Goal: Task Accomplishment & Management: Manage account settings

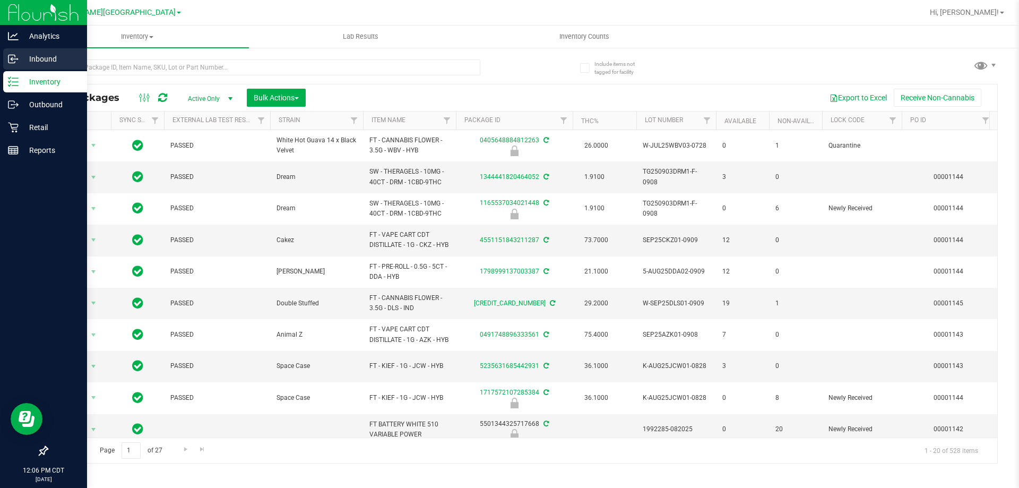
click at [46, 54] on p "Inbound" at bounding box center [51, 59] width 64 height 13
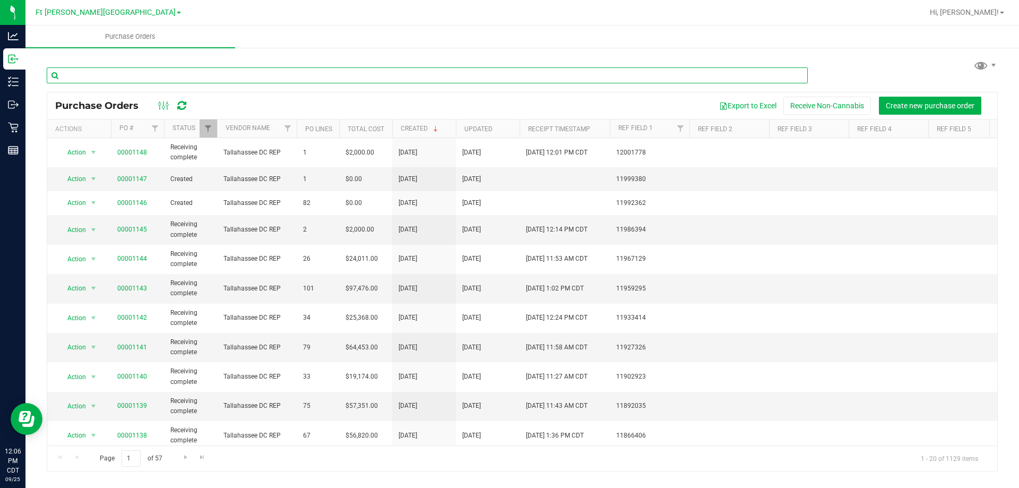
click at [135, 76] on input "text" at bounding box center [427, 75] width 761 height 16
drag, startPoint x: 94, startPoint y: 78, endPoint x: 88, endPoint y: 77, distance: 6.5
click at [88, 78] on input "text" at bounding box center [427, 75] width 761 height 16
type input "4795"
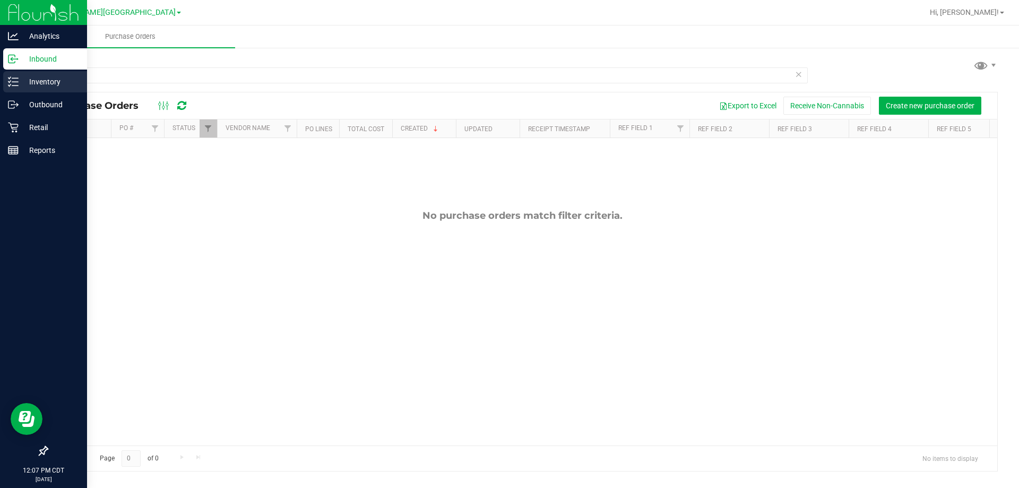
click at [50, 86] on p "Inventory" at bounding box center [51, 81] width 64 height 13
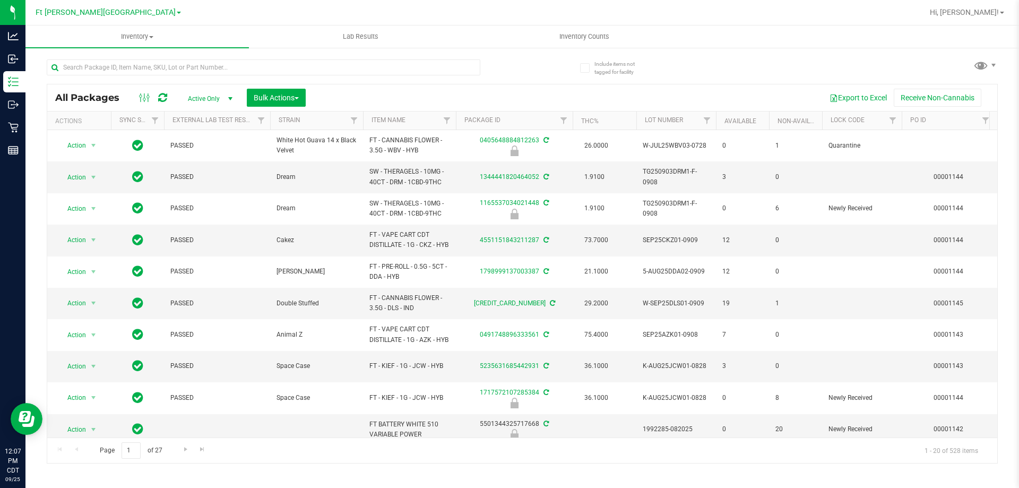
drag, startPoint x: 131, startPoint y: 50, endPoint x: 134, endPoint y: 57, distance: 8.1
click at [134, 57] on div at bounding box center [285, 67] width 476 height 34
click at [142, 71] on input "text" at bounding box center [264, 67] width 434 height 16
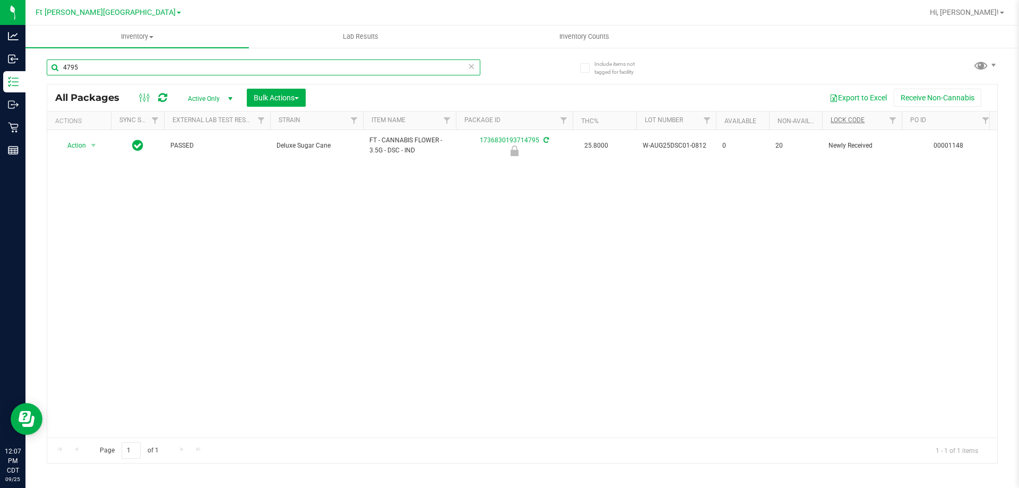
type input "4795"
click at [856, 116] on link "Lock Code" at bounding box center [848, 119] width 34 height 7
drag, startPoint x: 84, startPoint y: 70, endPoint x: 56, endPoint y: 70, distance: 27.6
click at [56, 70] on input "4795" at bounding box center [264, 67] width 434 height 16
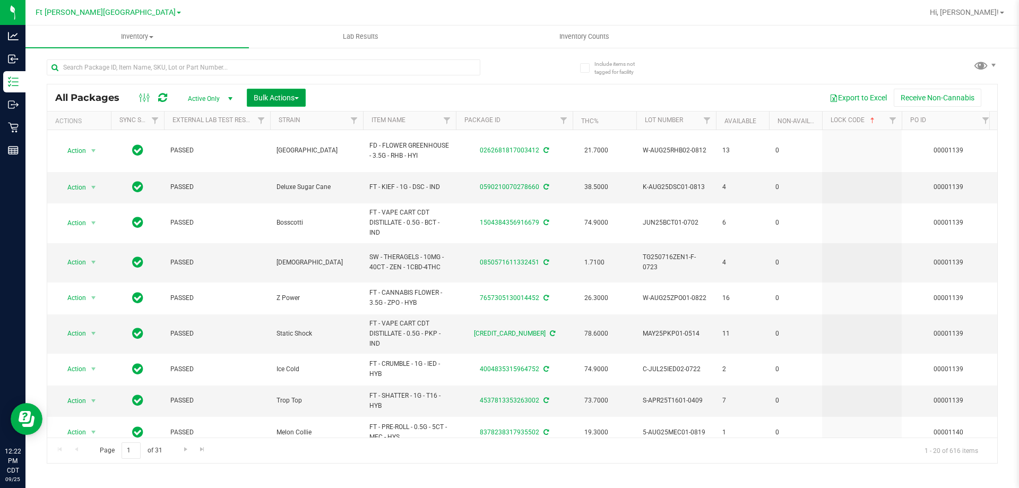
click at [282, 100] on span "Bulk Actions" at bounding box center [276, 97] width 45 height 8
click at [285, 200] on span "Lock/Unlock packages" at bounding box center [289, 199] width 73 height 8
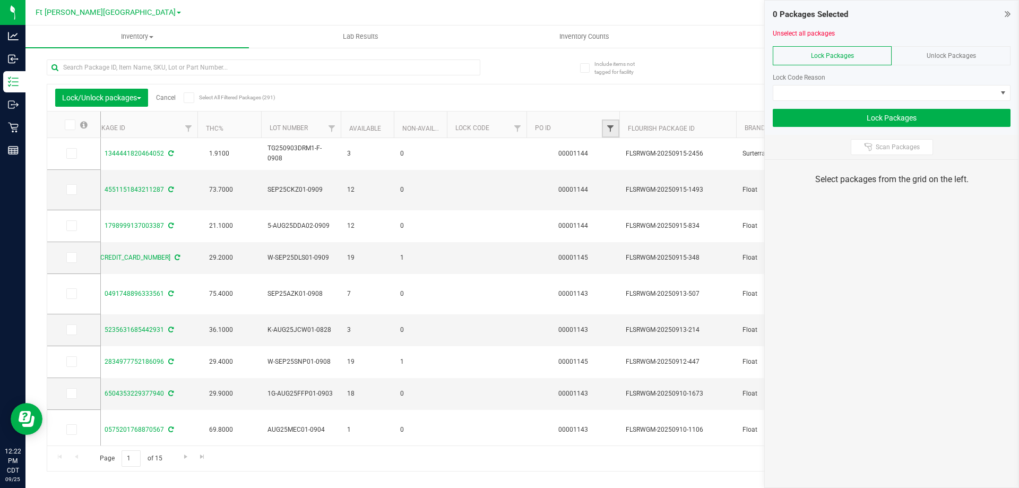
click at [608, 126] on span "Filter" at bounding box center [610, 128] width 8 height 8
click at [630, 152] on input "text" at bounding box center [662, 152] width 109 height 16
type input "1148"
click at [608, 168] on button "Filter" at bounding box center [633, 179] width 51 height 23
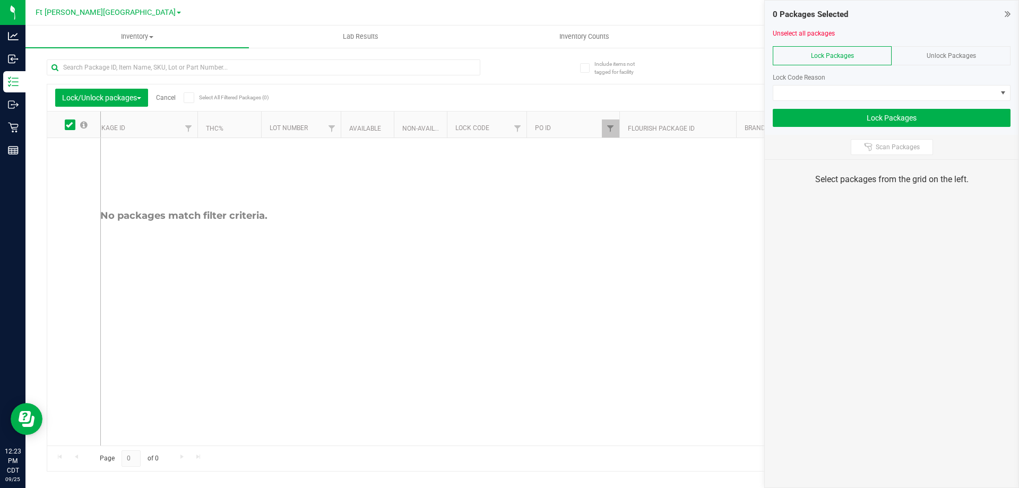
click at [950, 53] on span "Unlock Packages" at bounding box center [951, 55] width 49 height 7
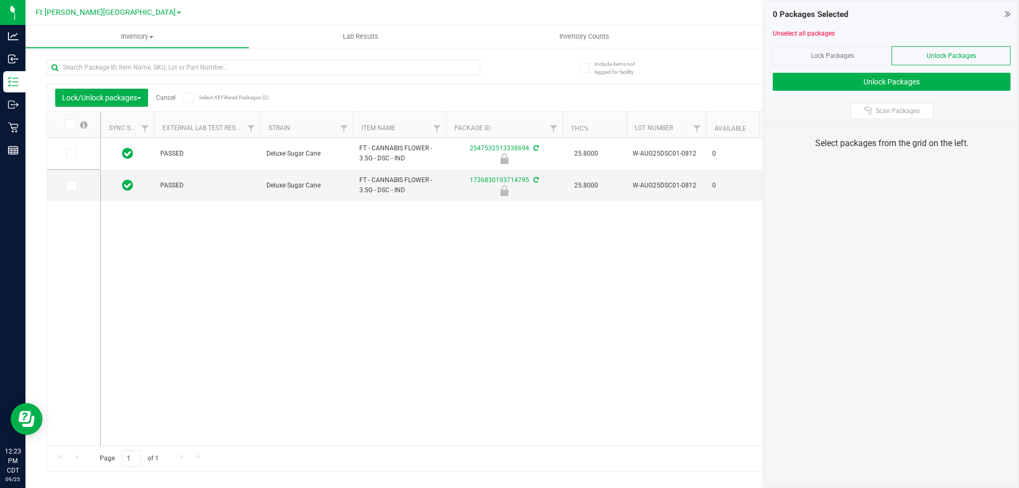
click at [833, 54] on span "Lock Packages" at bounding box center [832, 55] width 43 height 7
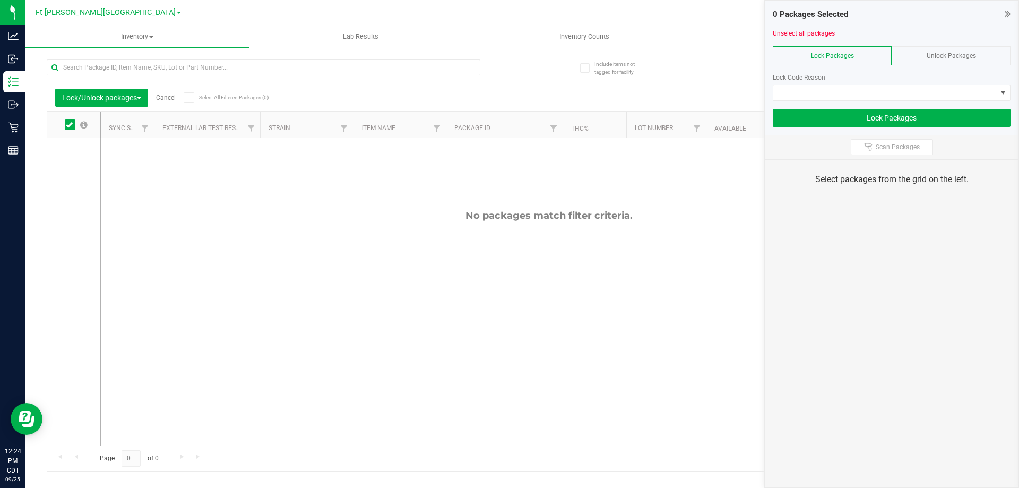
click at [414, 357] on div "No packages match filter criteria." at bounding box center [549, 327] width 896 height 379
click at [494, 131] on span "Filter" at bounding box center [495, 128] width 8 height 8
type input "1"
type input "1146"
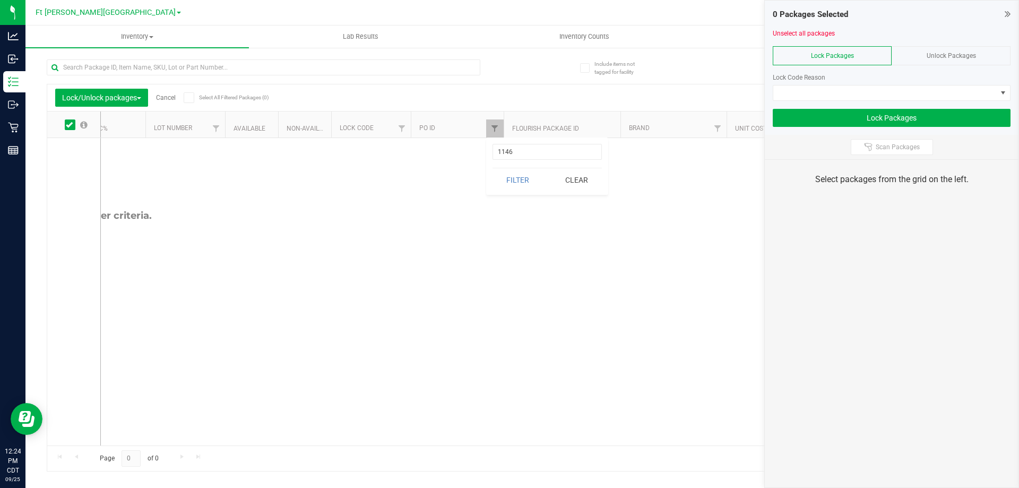
click at [493, 168] on button "Filter" at bounding box center [518, 179] width 51 height 23
click at [940, 55] on span "Unlock Packages" at bounding box center [951, 55] width 49 height 7
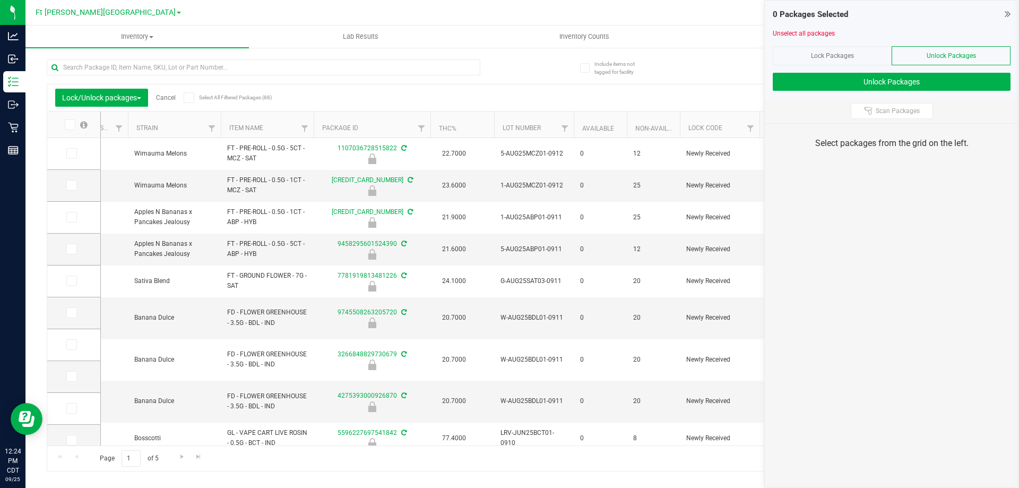
scroll to position [0, 176]
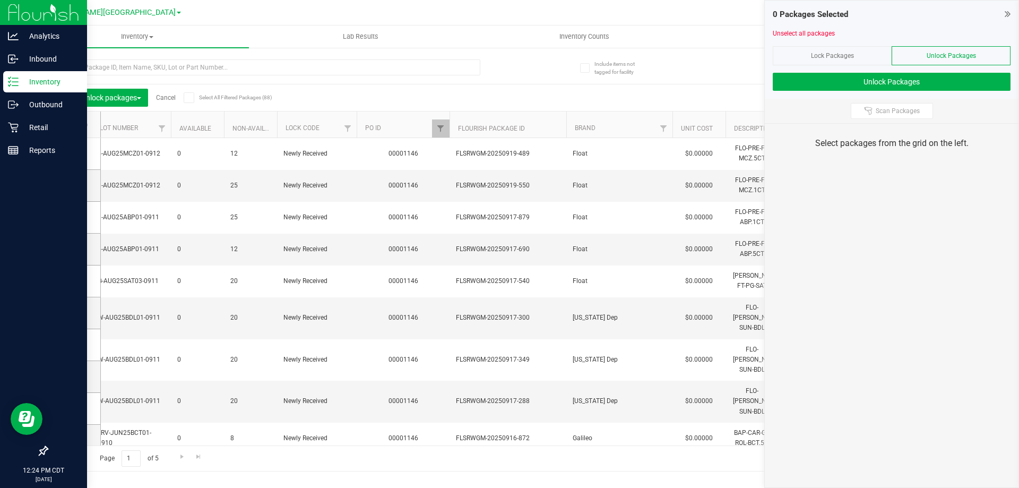
click at [44, 83] on p "Inventory" at bounding box center [51, 81] width 64 height 13
click at [42, 56] on p "Inbound" at bounding box center [51, 59] width 64 height 13
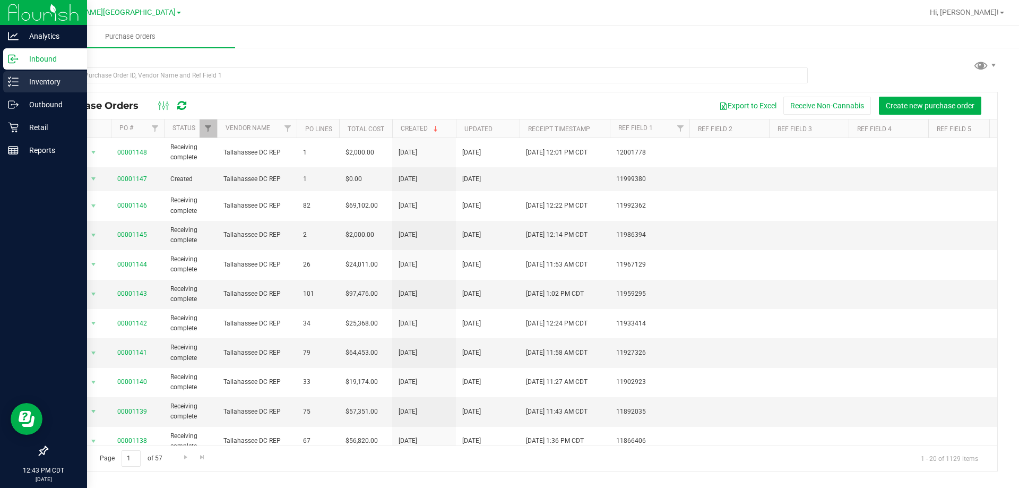
click at [44, 76] on p "Inventory" at bounding box center [51, 81] width 64 height 13
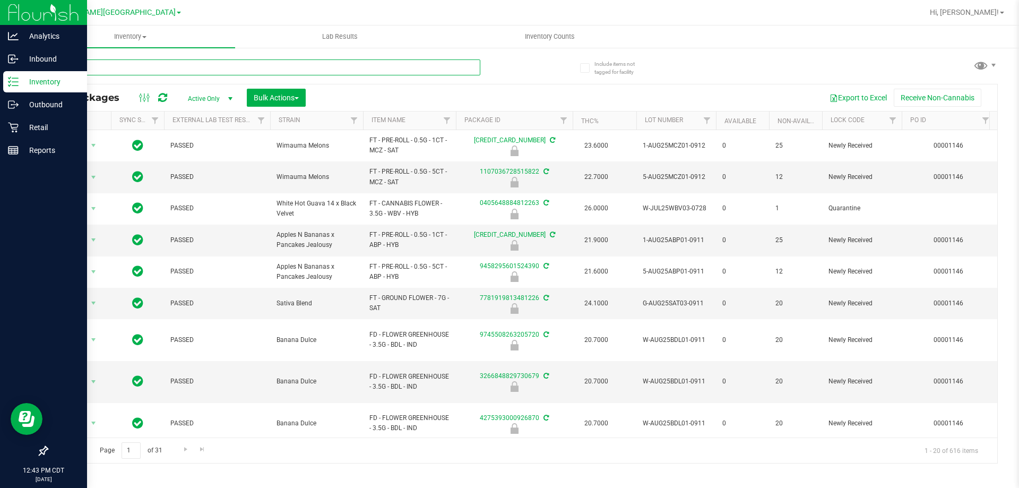
click at [176, 67] on input "text" at bounding box center [264, 67] width 434 height 16
type input "1842"
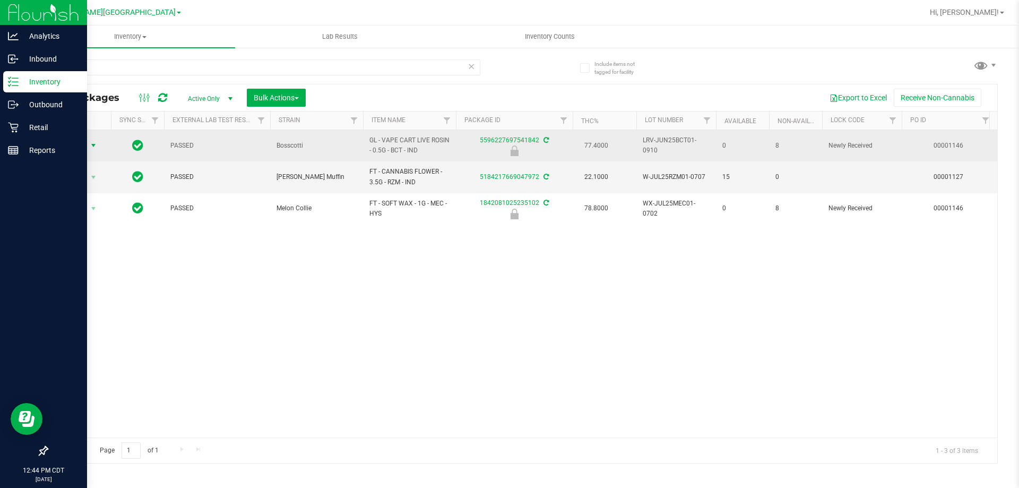
click at [87, 141] on span "Action" at bounding box center [79, 145] width 42 height 15
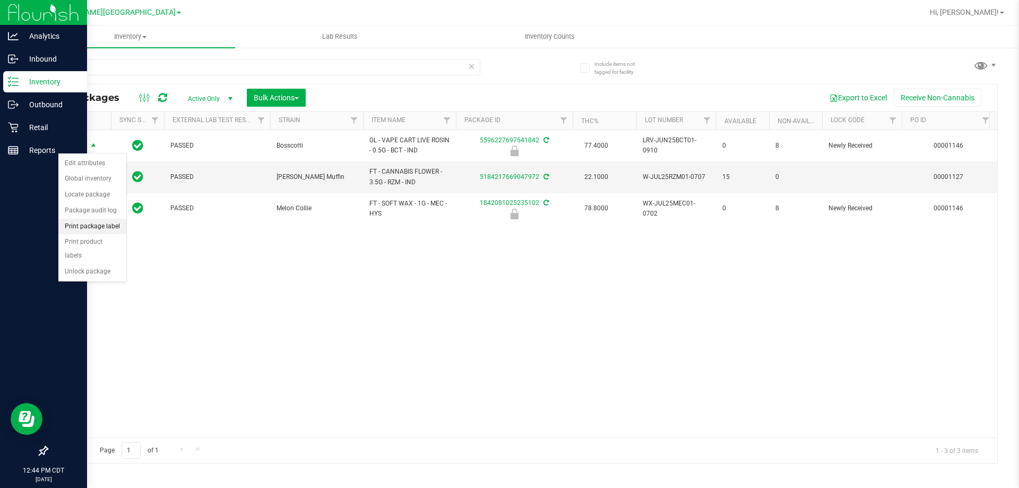
click at [93, 227] on li "Print package label" at bounding box center [92, 227] width 68 height 16
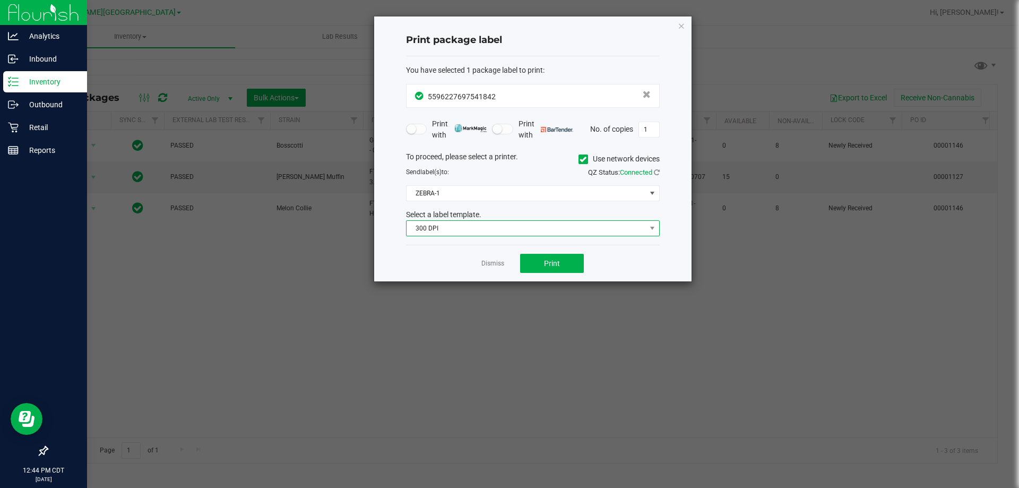
drag, startPoint x: 501, startPoint y: 229, endPoint x: 491, endPoint y: 233, distance: 10.8
click at [500, 229] on span "300 DPI" at bounding box center [526, 228] width 239 height 15
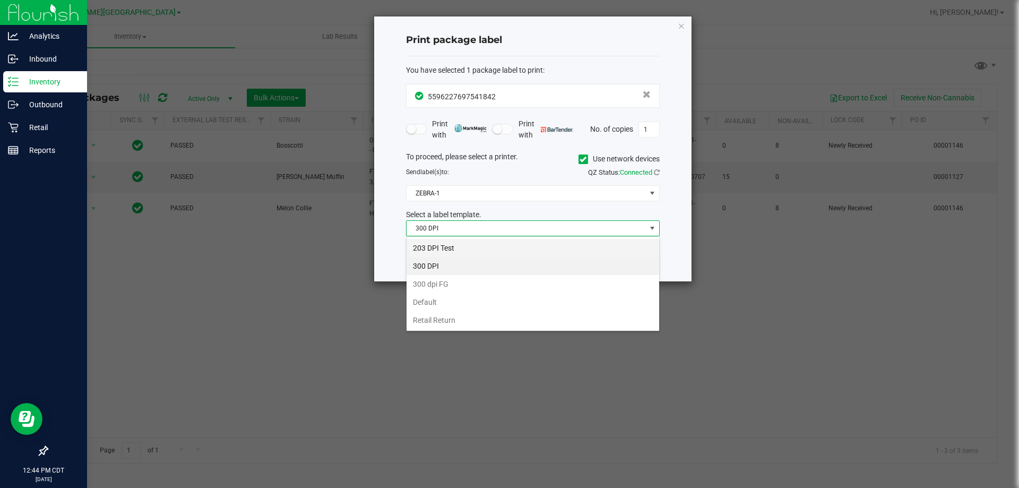
scroll to position [16, 254]
click at [467, 244] on li "203 DPI Test" at bounding box center [533, 248] width 253 height 18
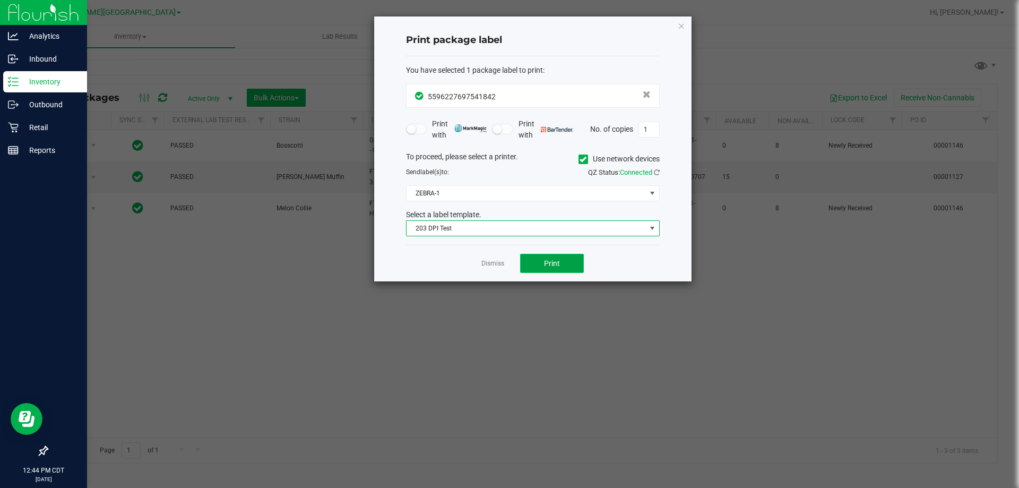
click at [555, 261] on span "Print" at bounding box center [552, 263] width 16 height 8
click at [499, 262] on link "Dismiss" at bounding box center [493, 263] width 23 height 9
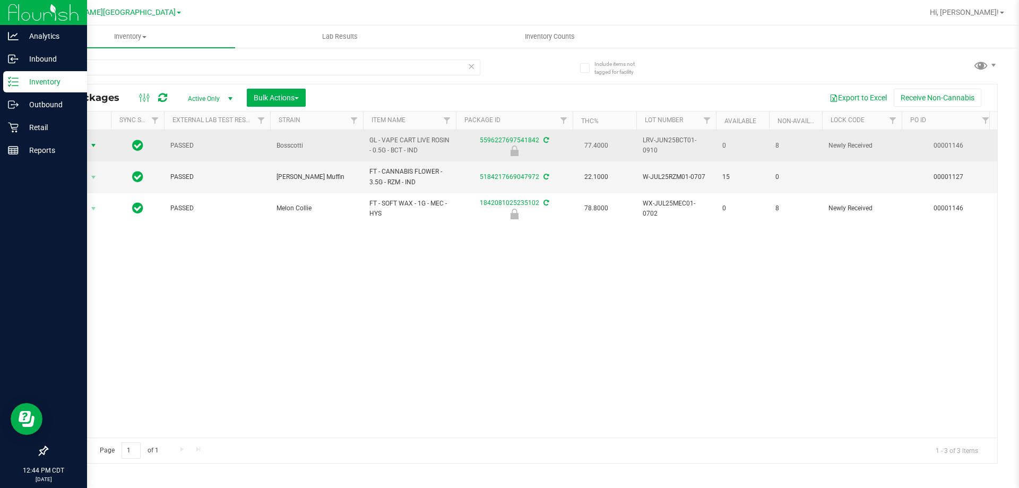
click at [92, 144] on span "select" at bounding box center [93, 145] width 8 height 8
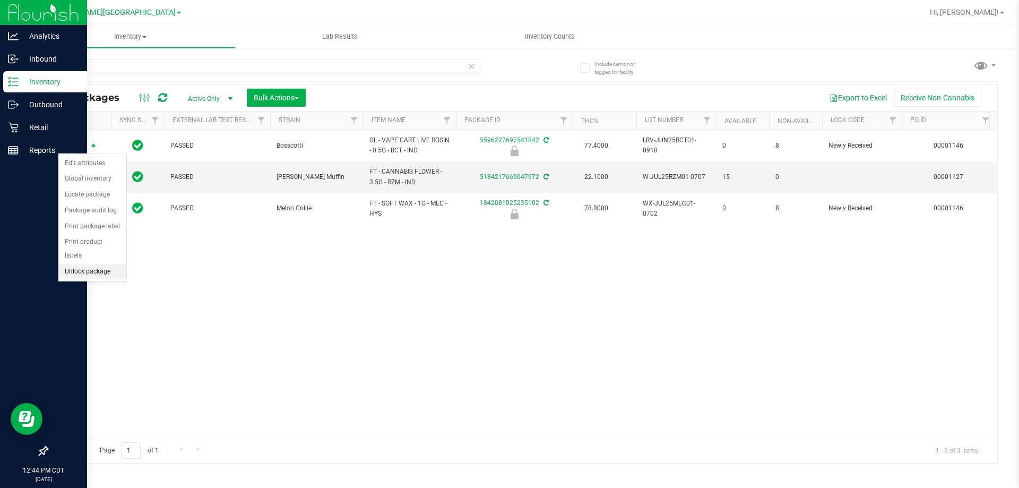
click at [76, 264] on li "Unlock package" at bounding box center [92, 272] width 68 height 16
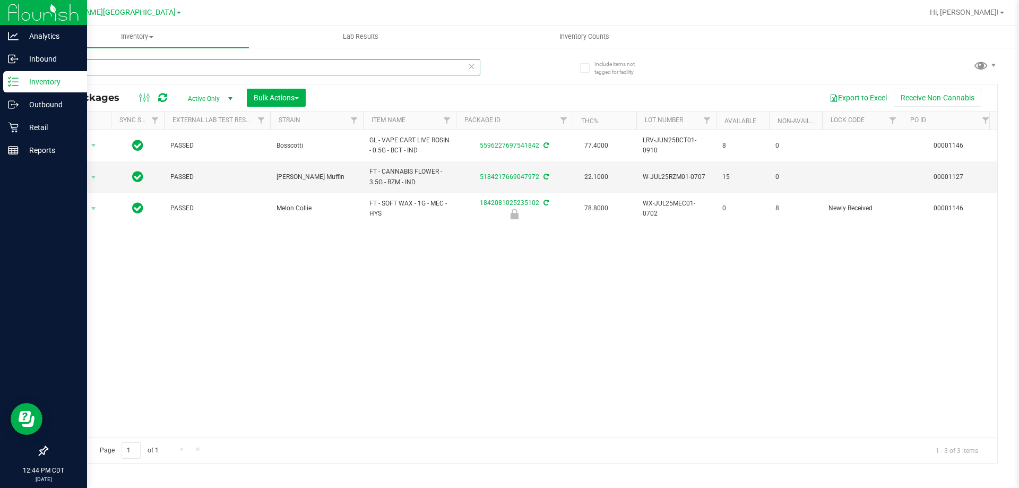
click at [162, 71] on input "1842" at bounding box center [264, 67] width 434 height 16
type input "1"
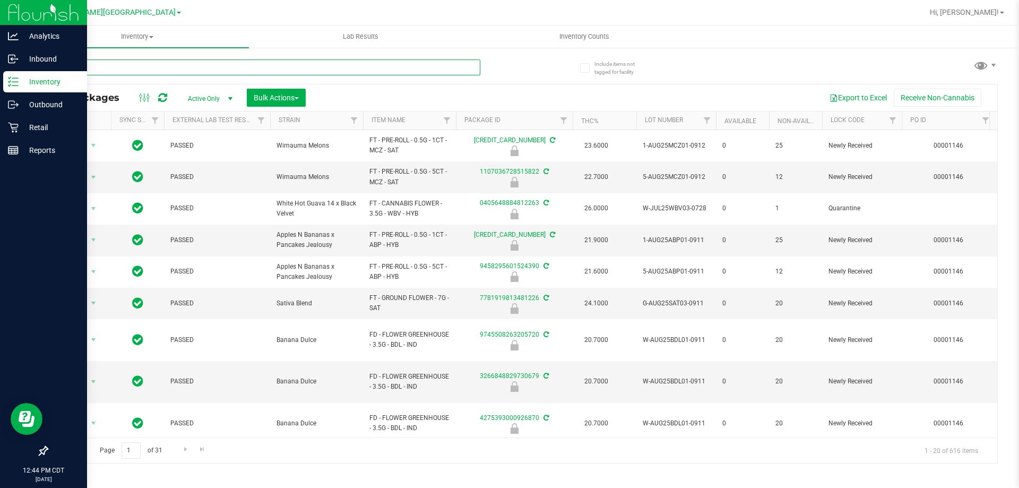
type input "7420"
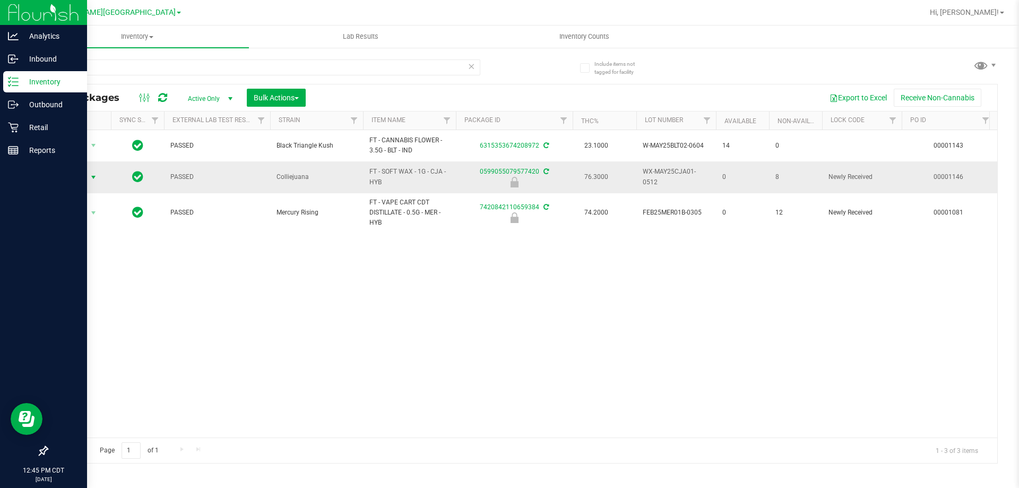
click at [82, 179] on span "Action" at bounding box center [72, 177] width 29 height 15
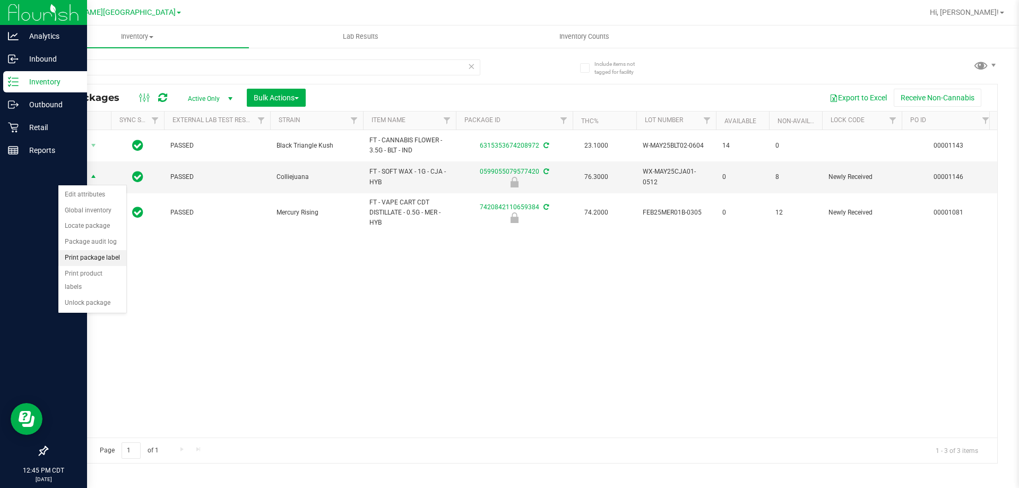
click at [109, 260] on li "Print package label" at bounding box center [92, 258] width 68 height 16
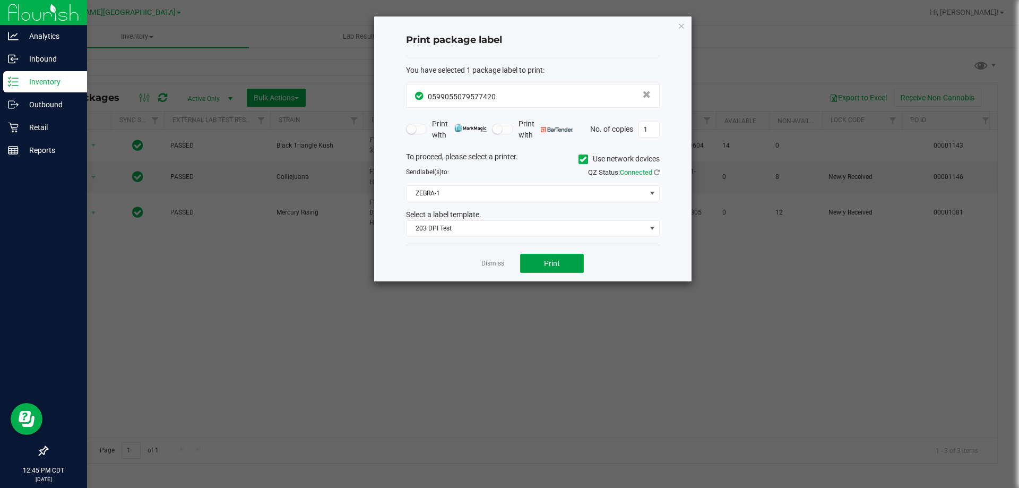
click at [546, 265] on span "Print" at bounding box center [552, 263] width 16 height 8
click at [494, 263] on link "Dismiss" at bounding box center [493, 263] width 23 height 9
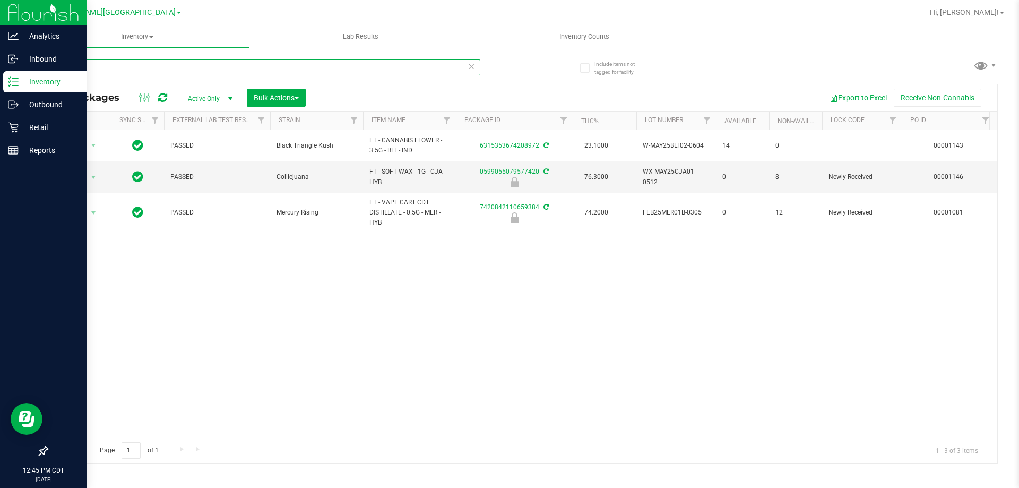
drag, startPoint x: 110, startPoint y: 70, endPoint x: 130, endPoint y: 96, distance: 32.7
click at [40, 80] on div "Include items not tagged for facility 7420 All Packages Active Only Active Only…" at bounding box center [522, 209] width 994 height 324
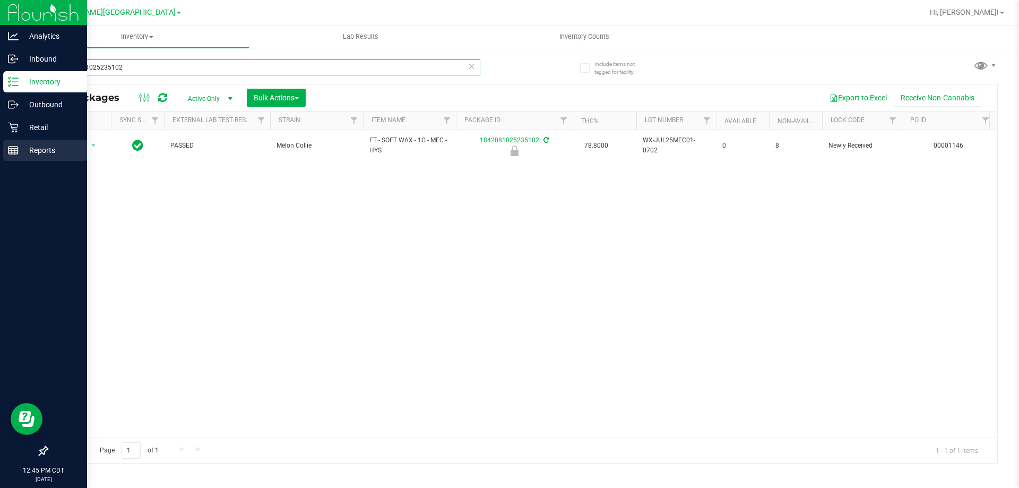
type input "1842081025235102"
click at [84, 146] on div "Reports" at bounding box center [45, 150] width 84 height 21
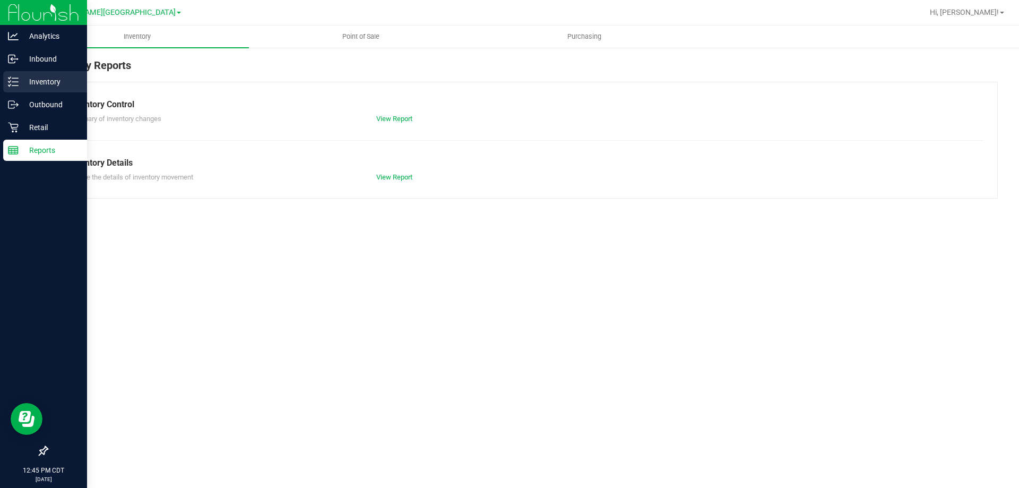
click at [41, 82] on p "Inventory" at bounding box center [51, 81] width 64 height 13
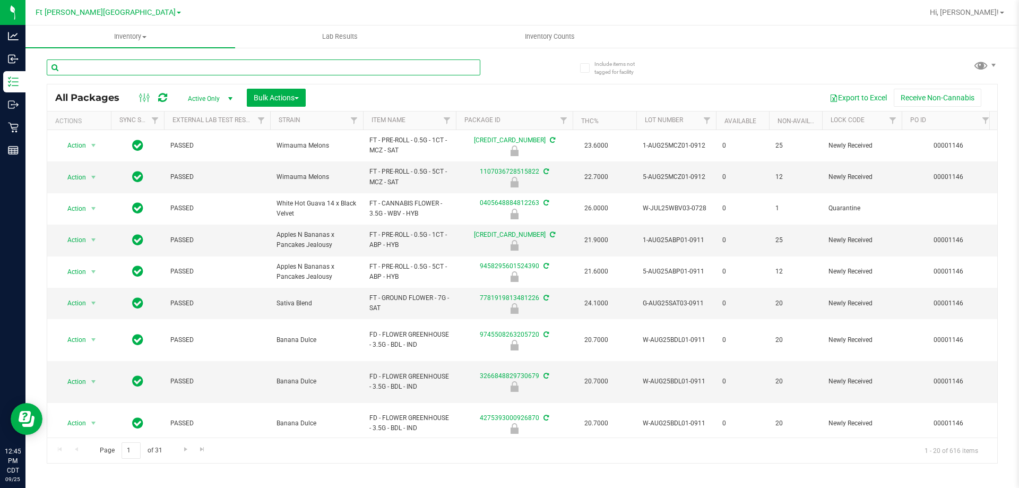
click at [139, 66] on input "text" at bounding box center [264, 67] width 434 height 16
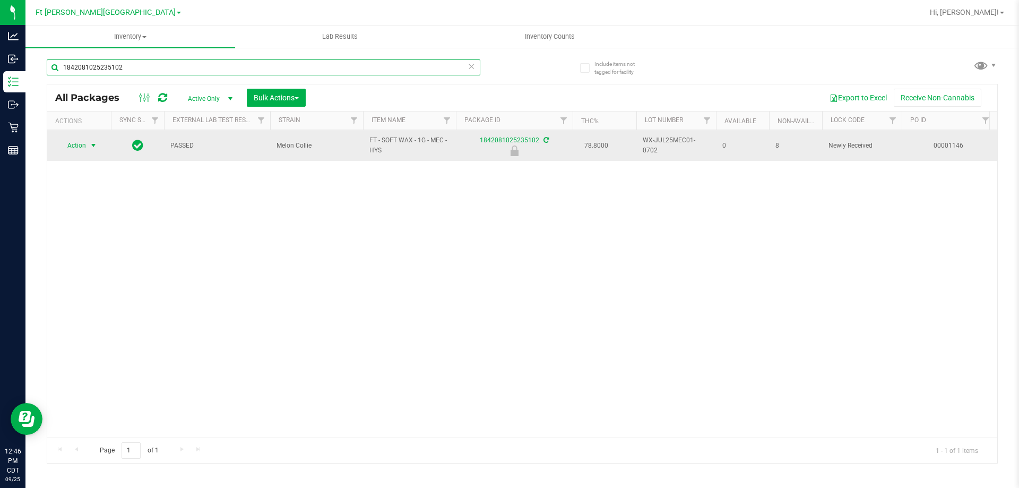
type input "1842081025235102"
click at [77, 149] on span "Action" at bounding box center [72, 145] width 29 height 15
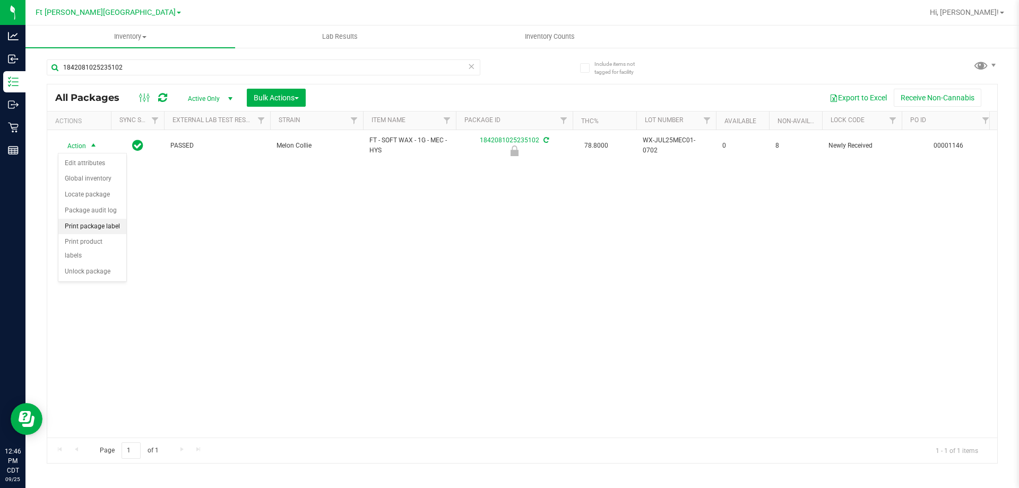
click at [73, 227] on li "Print package label" at bounding box center [92, 227] width 68 height 16
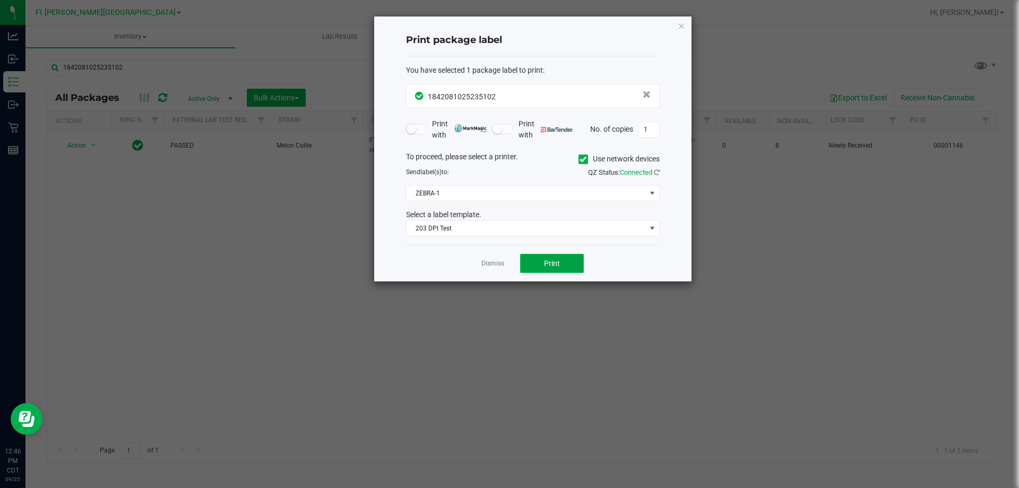
click at [548, 259] on span "Print" at bounding box center [552, 263] width 16 height 8
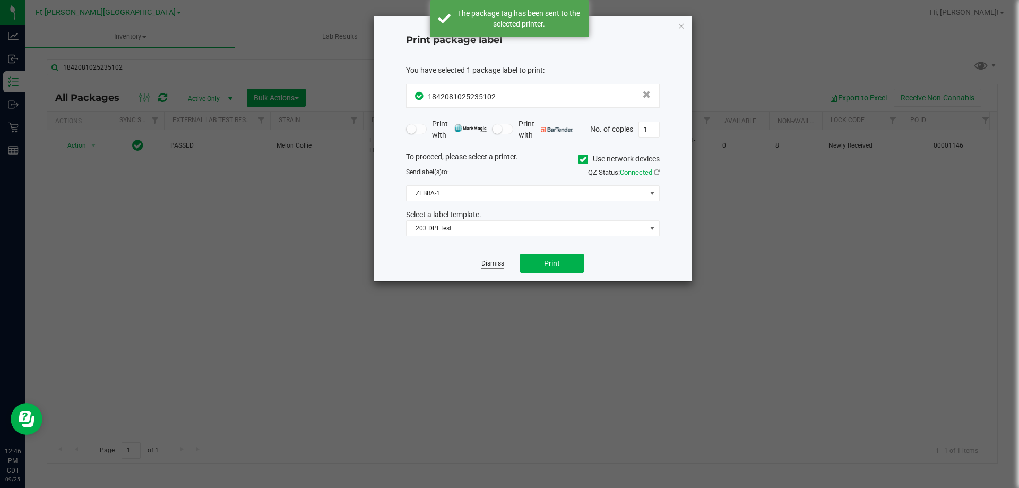
click at [501, 263] on link "Dismiss" at bounding box center [493, 263] width 23 height 9
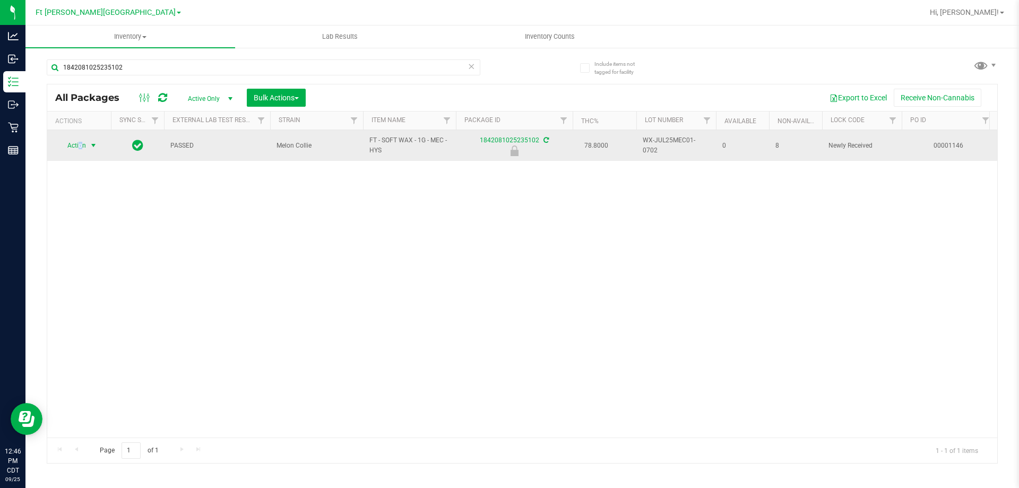
click at [82, 147] on span "Action" at bounding box center [72, 145] width 29 height 15
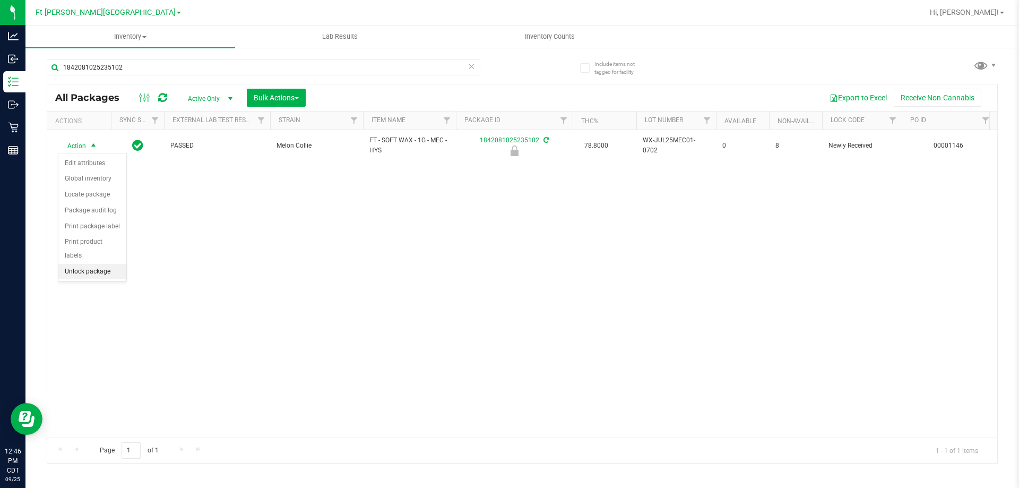
click at [103, 264] on li "Unlock package" at bounding box center [92, 272] width 68 height 16
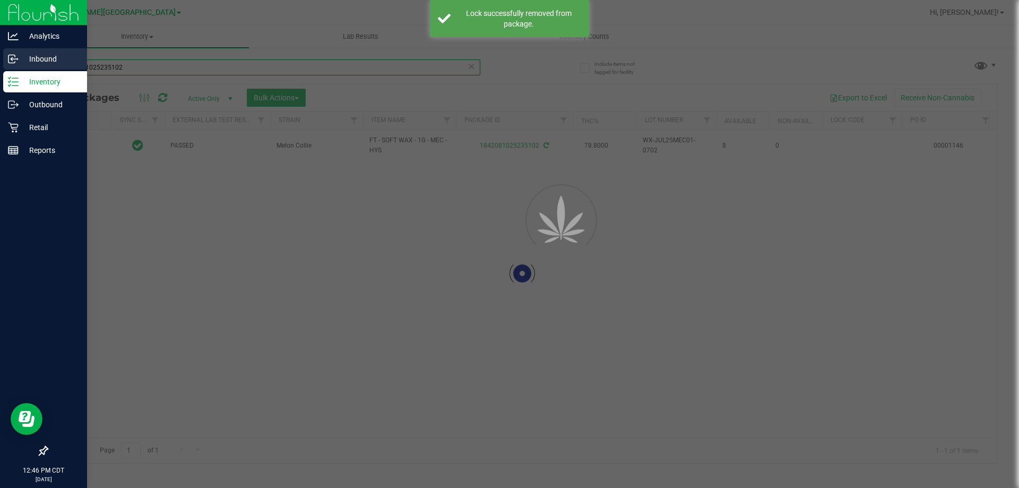
drag, startPoint x: 128, startPoint y: 63, endPoint x: 47, endPoint y: 61, distance: 81.3
click at [13, 58] on div "Analytics Inbound Inventory Outbound Retail Reports 12:46 PM CDT [DATE] 09/25 F…" at bounding box center [509, 244] width 1019 height 488
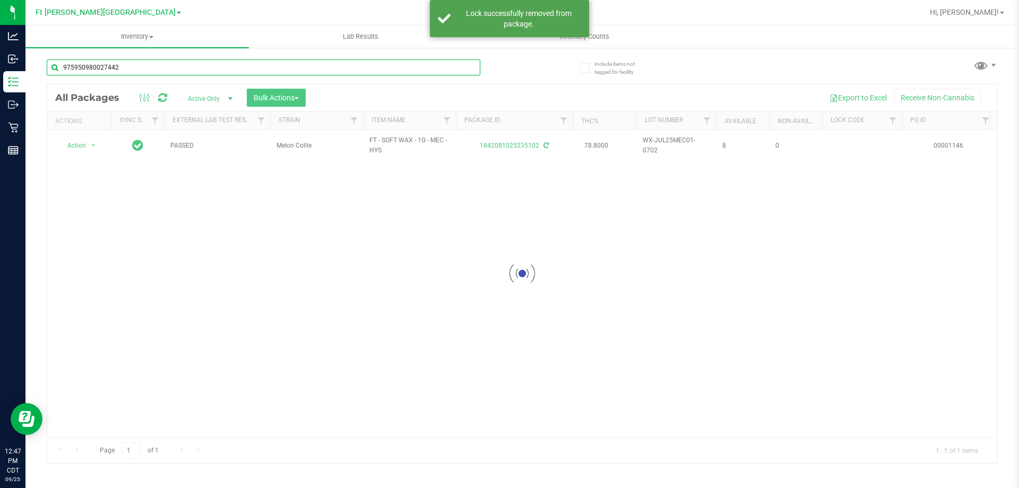
type input "9759509800274428"
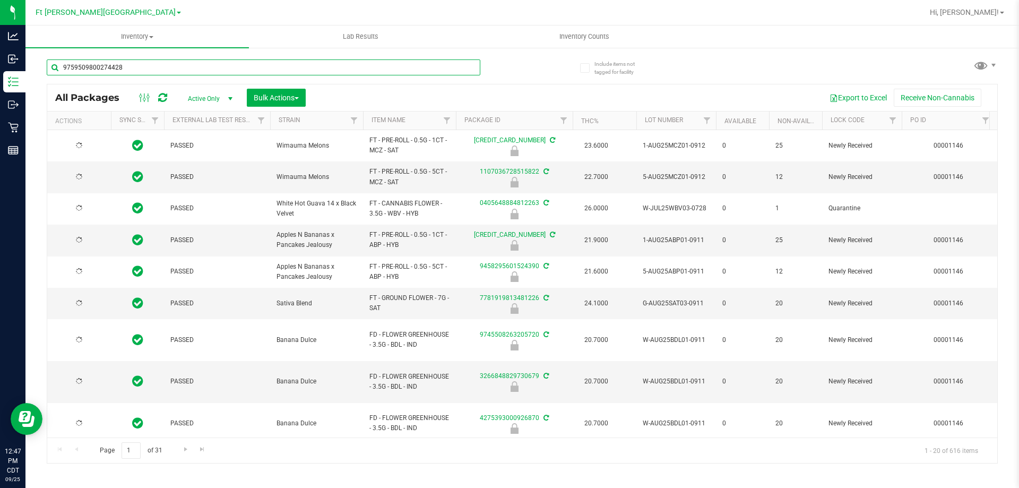
type input "[DATE]"
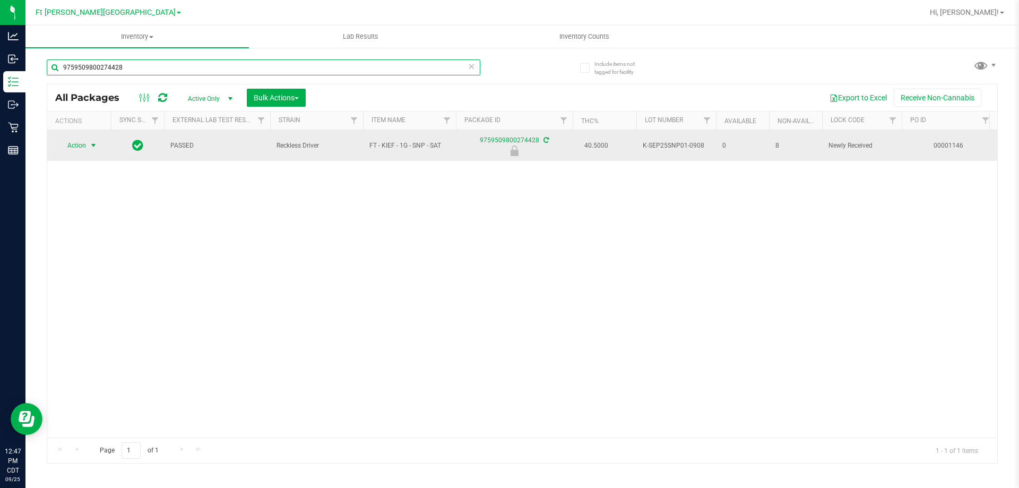
type input "9759509800274428"
click at [93, 143] on span "select" at bounding box center [93, 145] width 8 height 8
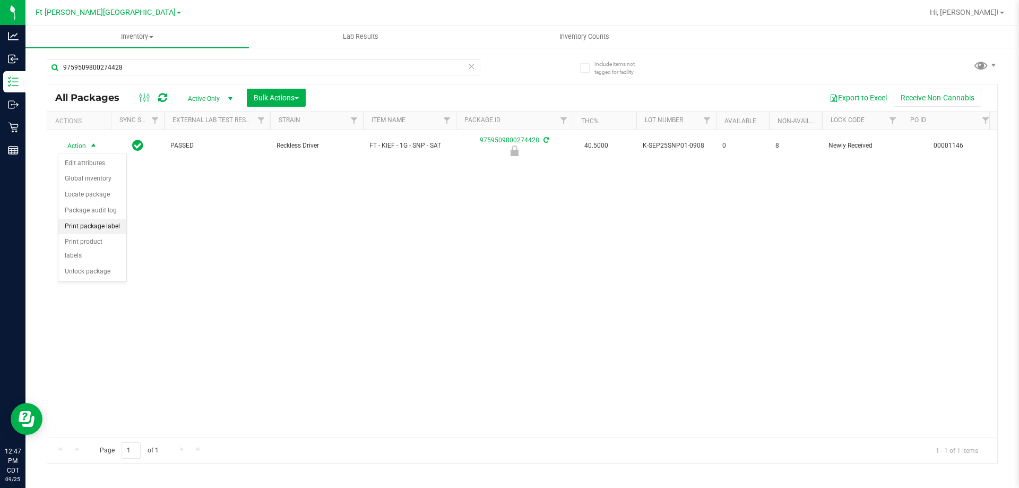
click at [105, 228] on li "Print package label" at bounding box center [92, 227] width 68 height 16
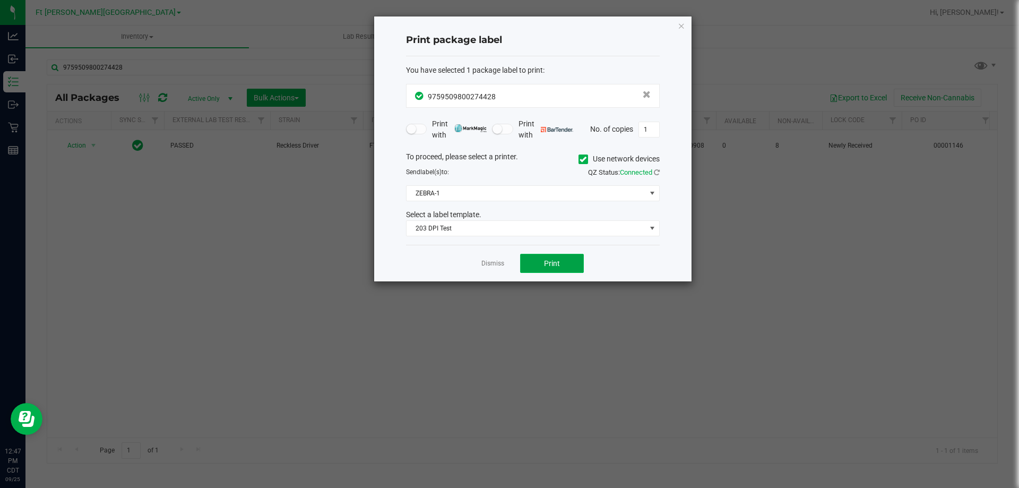
click at [556, 261] on span "Print" at bounding box center [552, 263] width 16 height 8
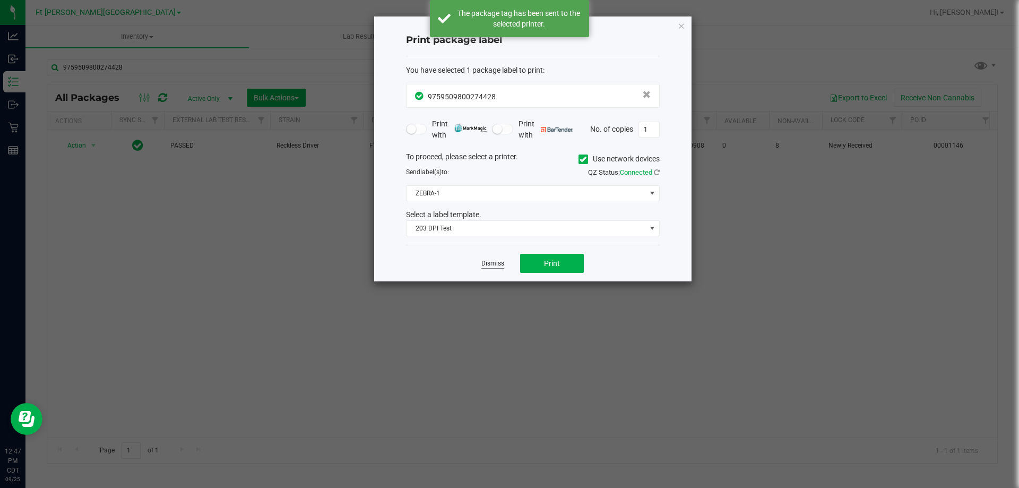
click at [500, 261] on link "Dismiss" at bounding box center [493, 263] width 23 height 9
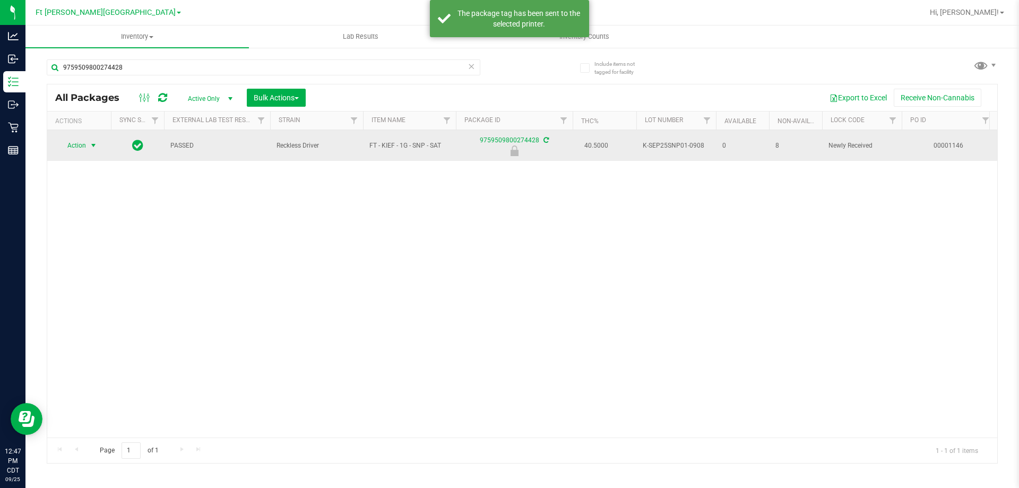
click at [82, 147] on span "Action" at bounding box center [72, 145] width 29 height 15
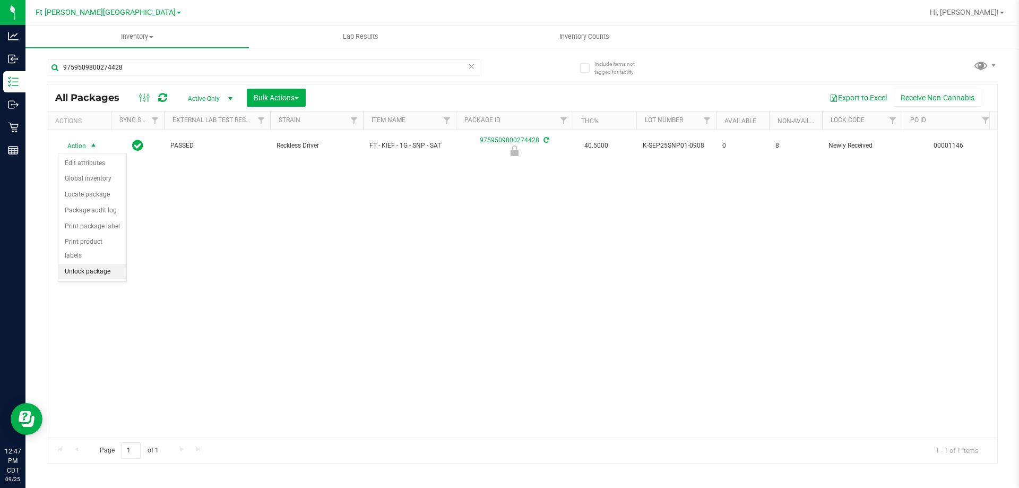
click at [105, 264] on li "Unlock package" at bounding box center [92, 272] width 68 height 16
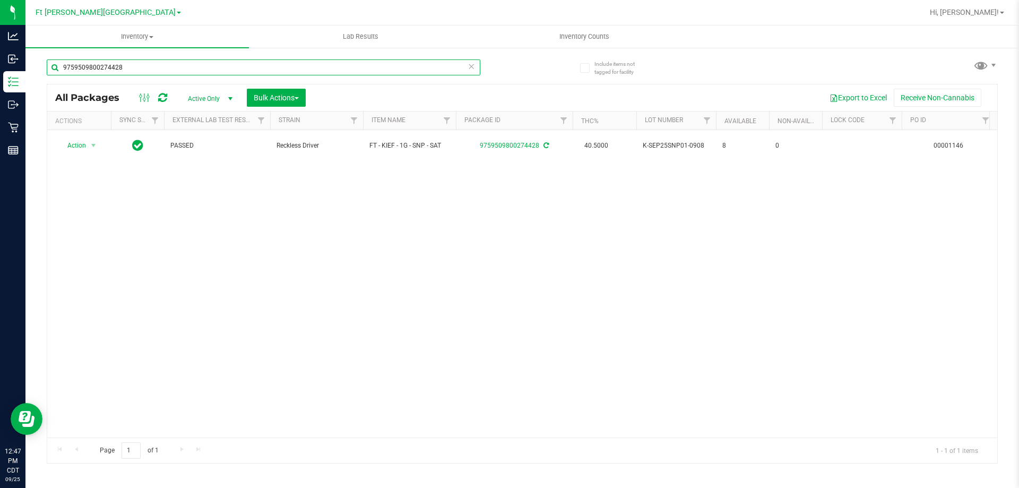
drag, startPoint x: 135, startPoint y: 70, endPoint x: 33, endPoint y: 67, distance: 102.0
click at [31, 68] on div "Include items not tagged for facility 9759509800274428 All Packages Active Only…" at bounding box center [522, 209] width 994 height 324
type input "0216353381153741"
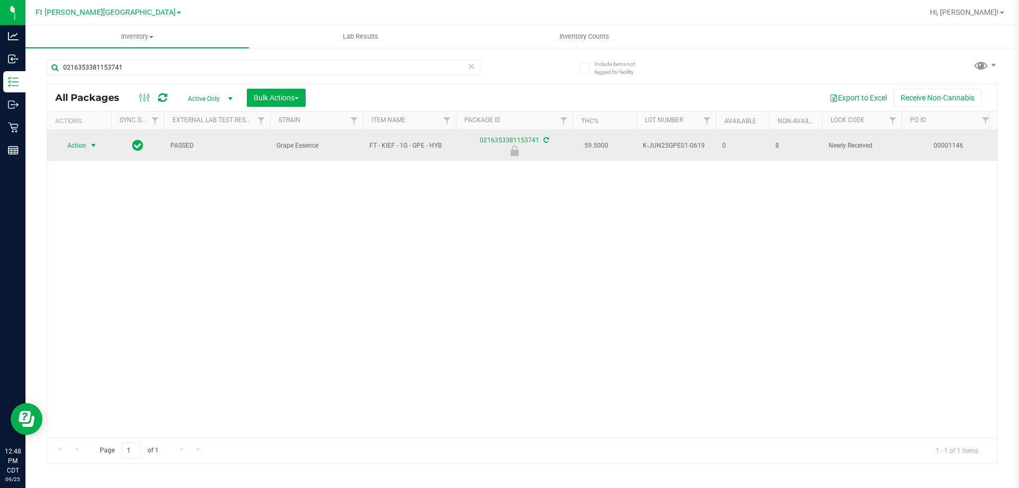
click at [79, 144] on span "Action" at bounding box center [72, 145] width 29 height 15
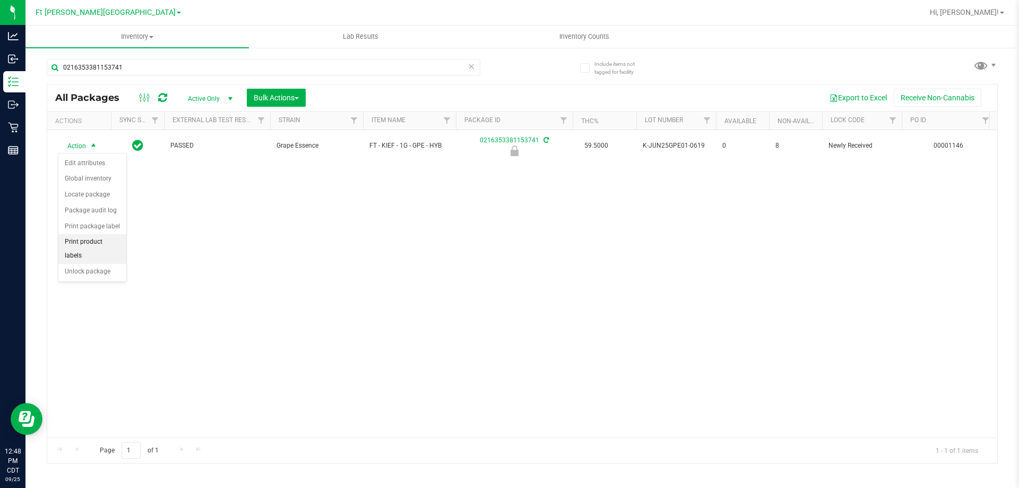
click at [114, 241] on li "Print product labels" at bounding box center [92, 248] width 68 height 29
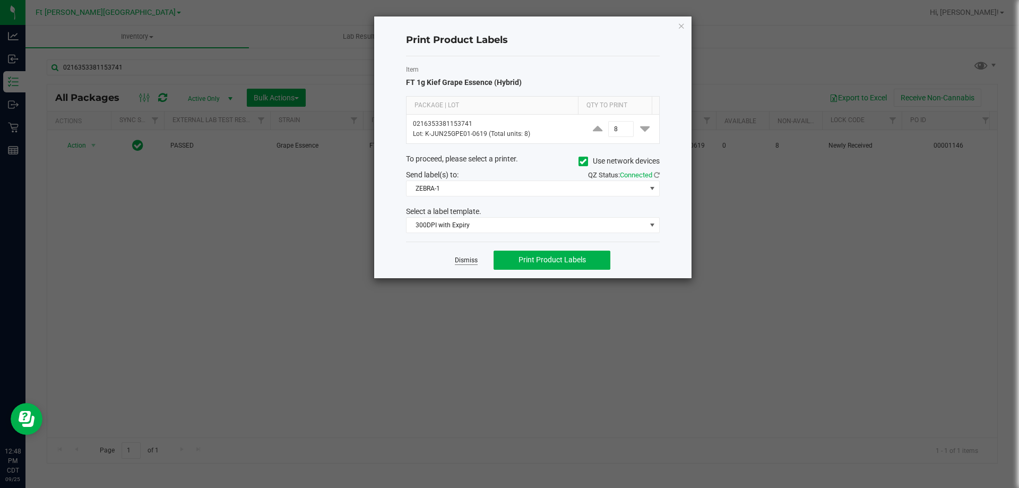
click at [467, 262] on link "Dismiss" at bounding box center [466, 260] width 23 height 9
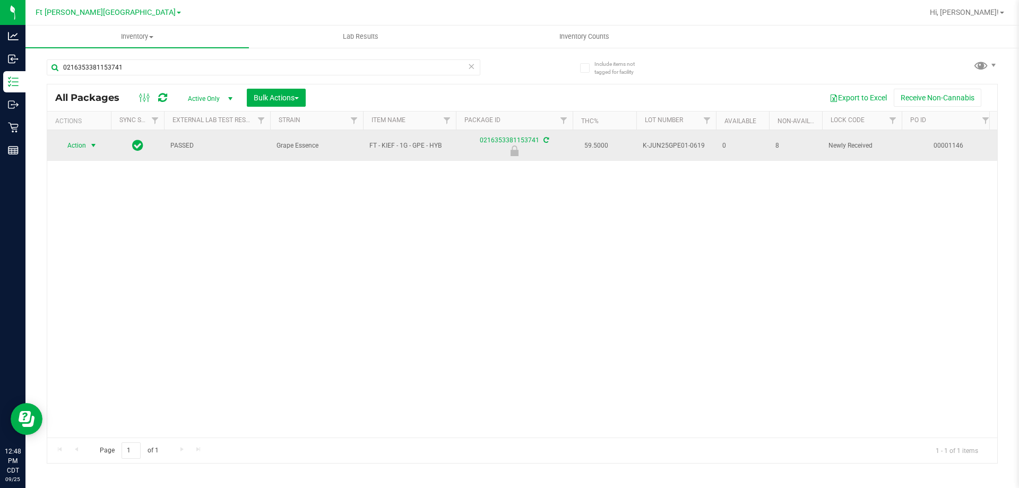
click at [80, 141] on span "Action" at bounding box center [72, 145] width 29 height 15
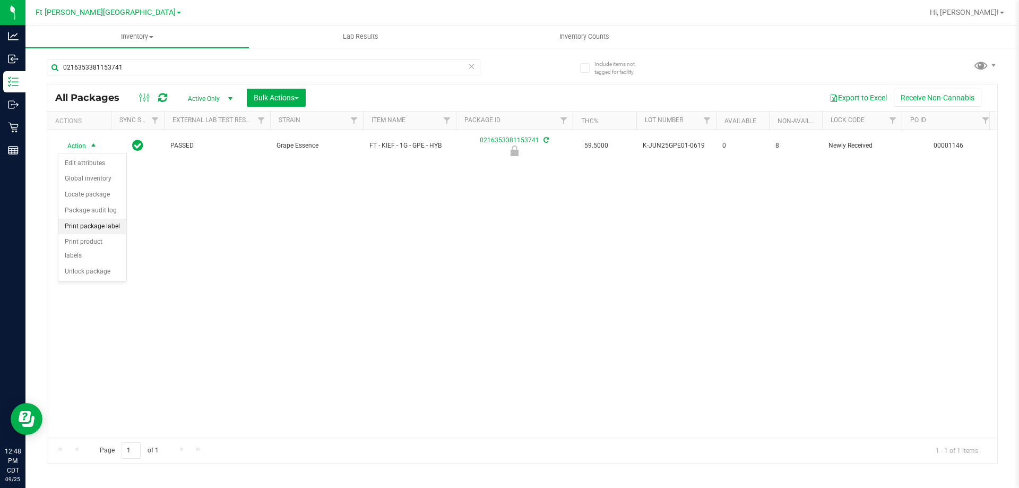
click at [120, 229] on li "Print package label" at bounding box center [92, 227] width 68 height 16
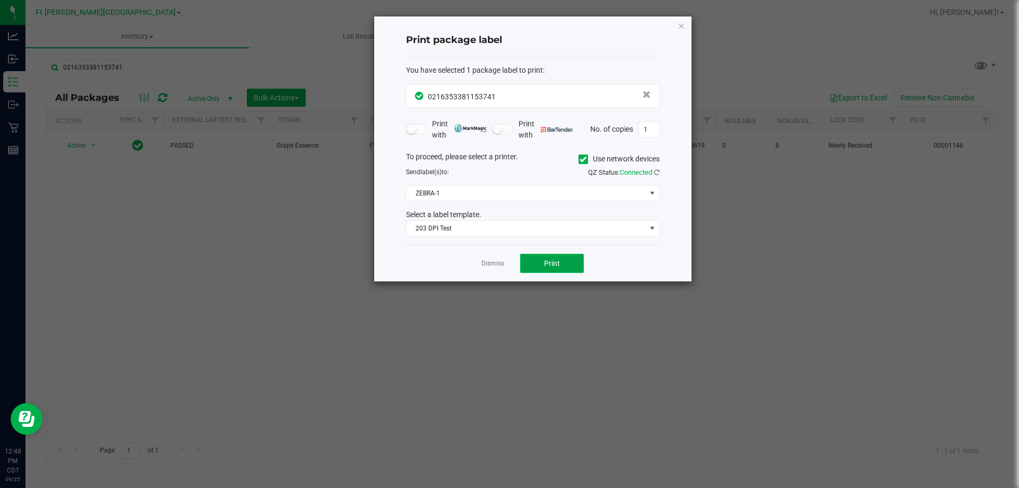
click at [559, 258] on button "Print" at bounding box center [552, 263] width 64 height 19
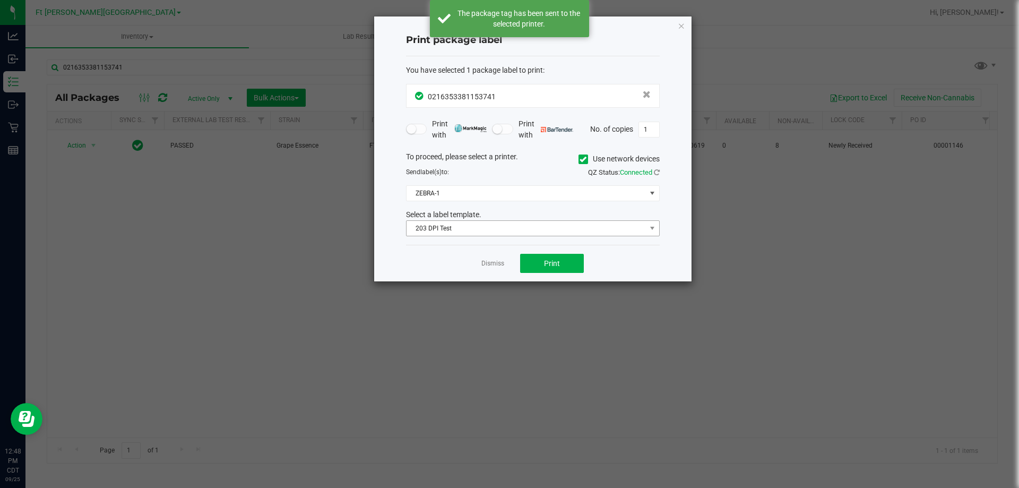
drag, startPoint x: 496, startPoint y: 269, endPoint x: 449, endPoint y: 232, distance: 60.1
click at [481, 256] on div "Dismiss Print" at bounding box center [533, 263] width 254 height 37
click at [496, 261] on link "Dismiss" at bounding box center [493, 263] width 23 height 9
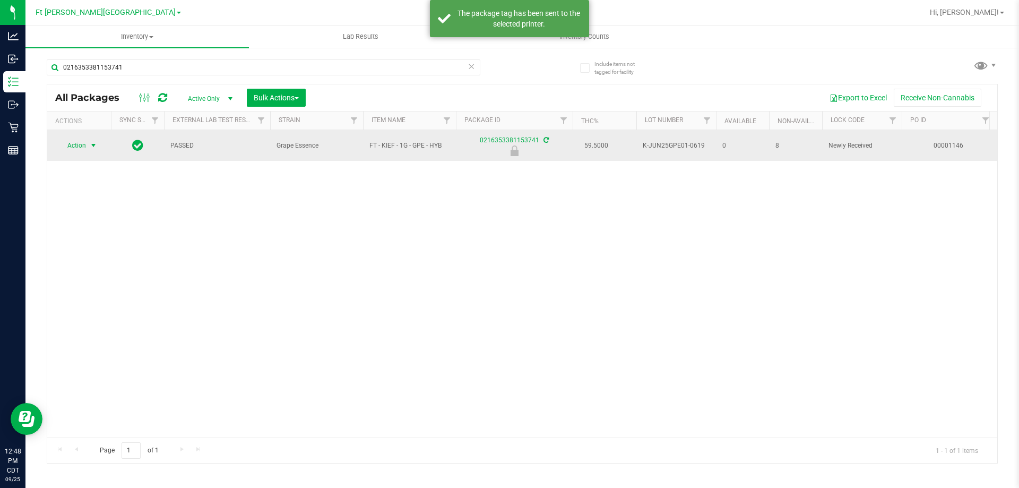
click at [95, 143] on span "select" at bounding box center [93, 145] width 8 height 8
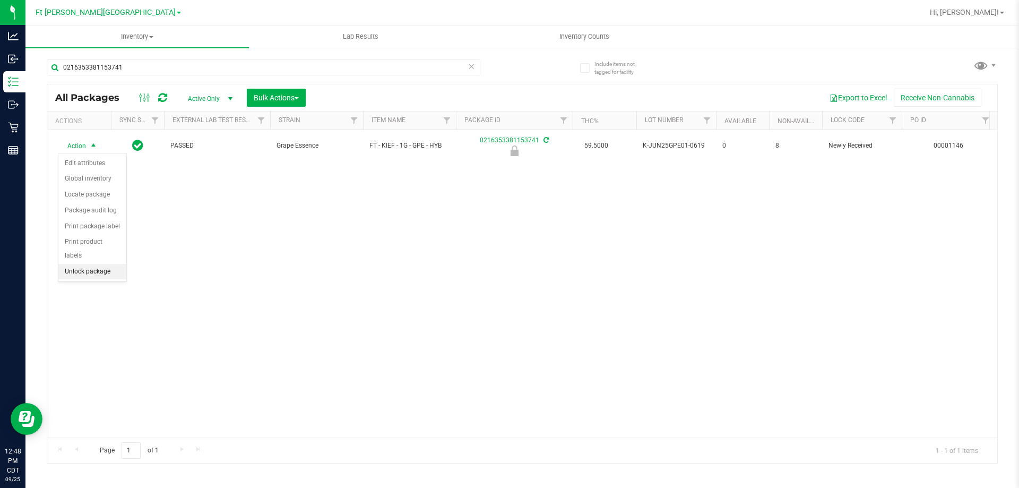
click at [114, 264] on li "Unlock package" at bounding box center [92, 272] width 68 height 16
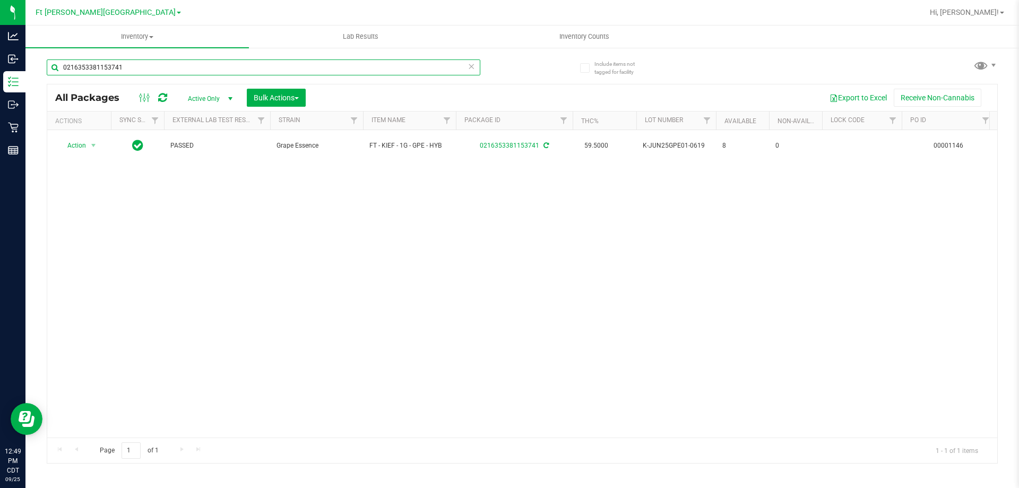
drag, startPoint x: 142, startPoint y: 63, endPoint x: 36, endPoint y: 55, distance: 107.0
click at [36, 55] on div "Include items not tagged for facility 0216353381153741 All Packages Active Only…" at bounding box center [522, 209] width 994 height 324
type input "6120939193761877"
click at [69, 142] on span "Action" at bounding box center [72, 145] width 29 height 15
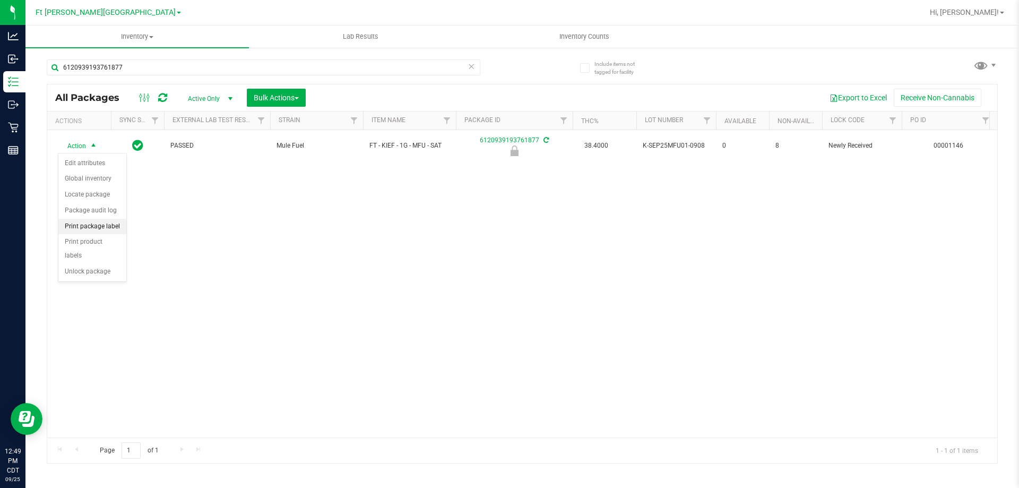
click at [112, 226] on li "Print package label" at bounding box center [92, 227] width 68 height 16
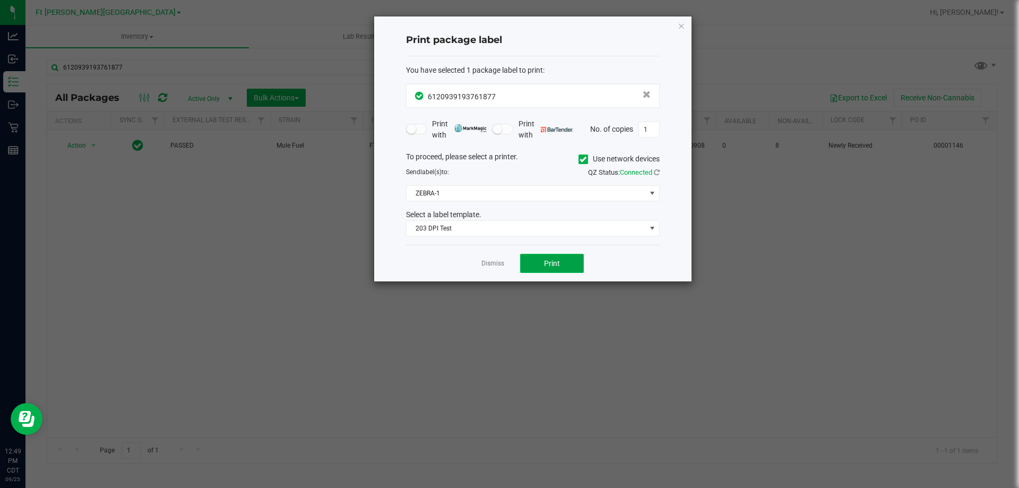
click at [545, 270] on button "Print" at bounding box center [552, 263] width 64 height 19
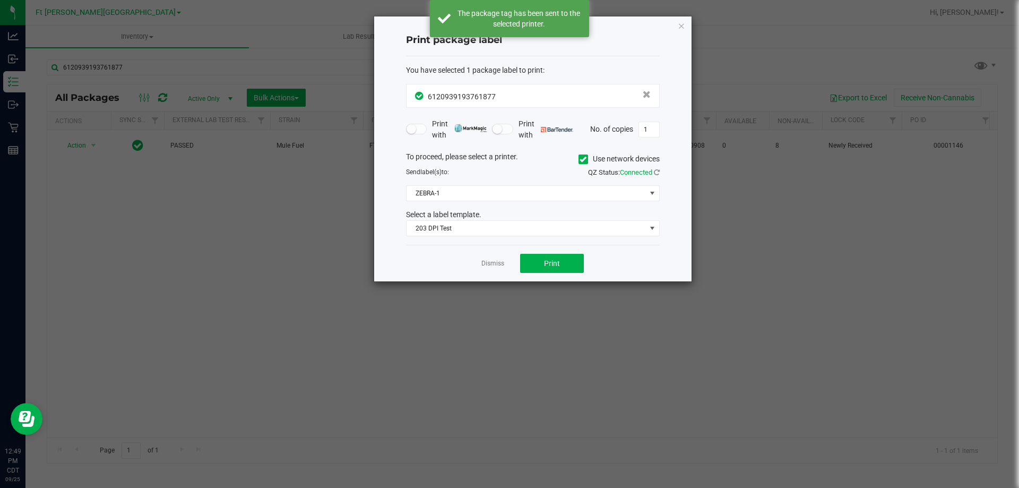
drag, startPoint x: 494, startPoint y: 262, endPoint x: 75, endPoint y: 94, distance: 452.0
click at [492, 261] on link "Dismiss" at bounding box center [493, 263] width 23 height 9
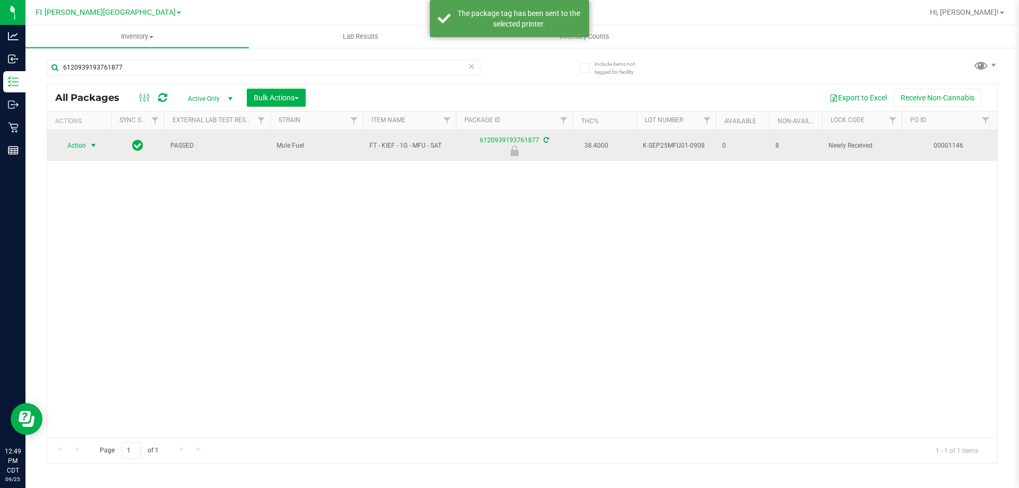
click at [81, 144] on span "Action" at bounding box center [72, 145] width 29 height 15
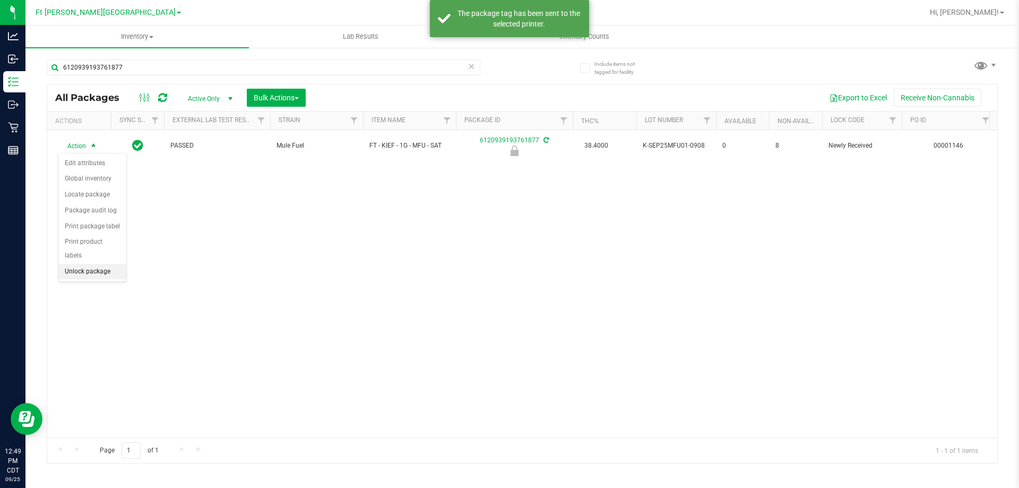
click at [109, 264] on li "Unlock package" at bounding box center [92, 272] width 68 height 16
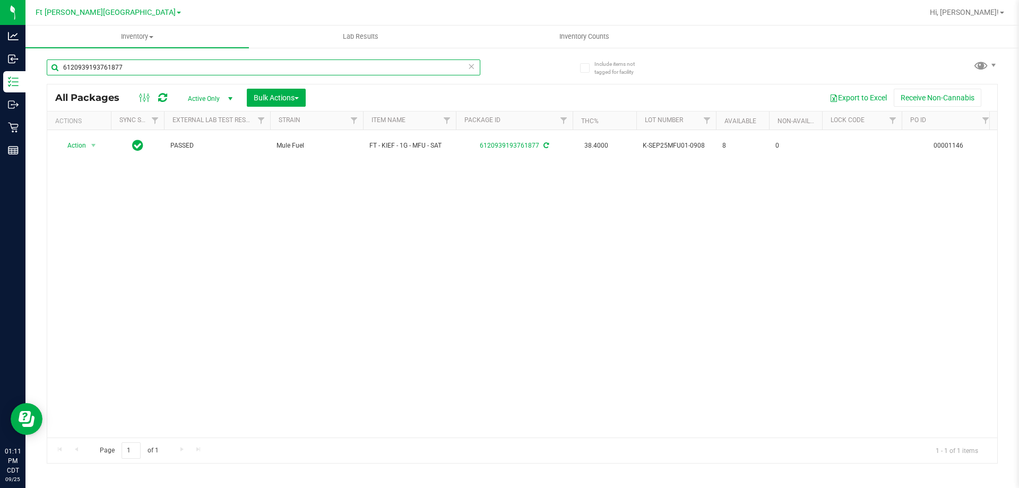
drag, startPoint x: 127, startPoint y: 66, endPoint x: 39, endPoint y: 84, distance: 89.9
click at [31, 79] on div "Include items not tagged for facility 6120939193761877 All Packages Active Only…" at bounding box center [522, 209] width 994 height 324
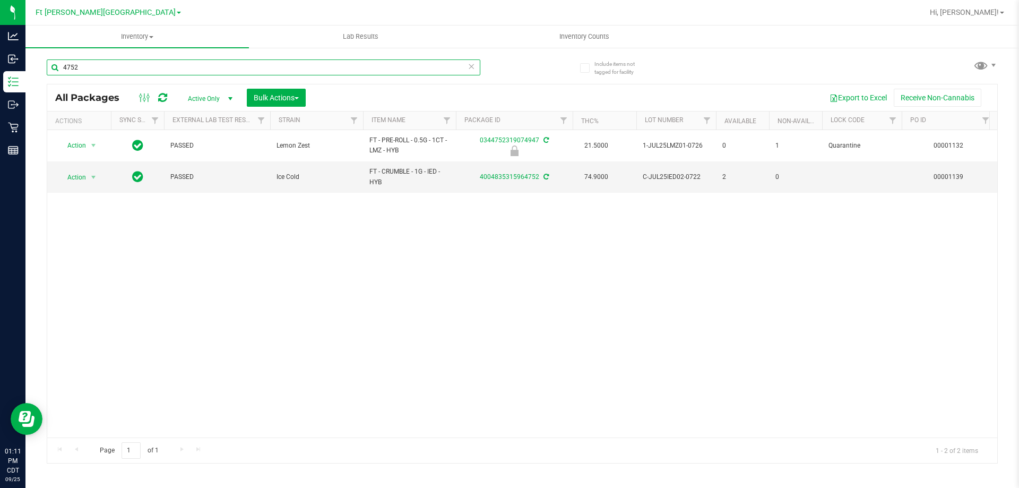
click at [112, 70] on input "4752" at bounding box center [264, 67] width 434 height 16
type input "4"
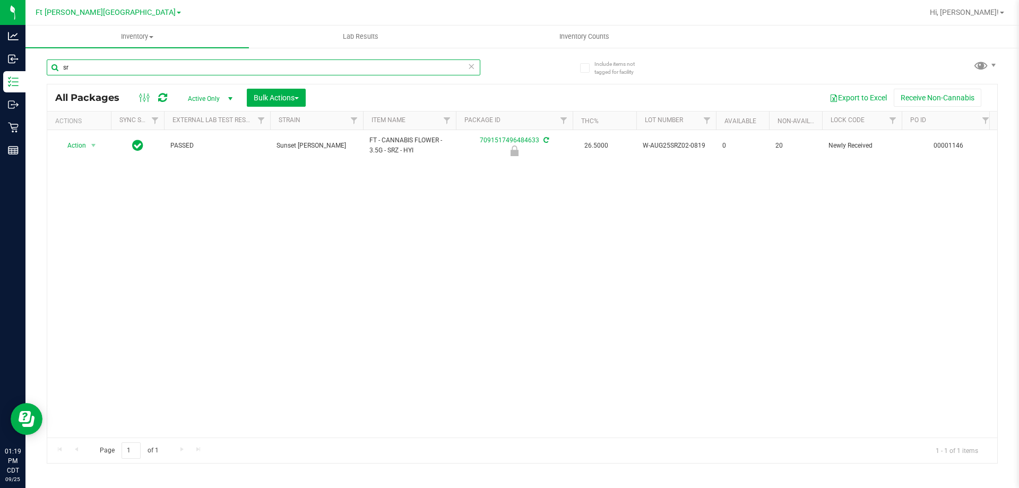
type input "s"
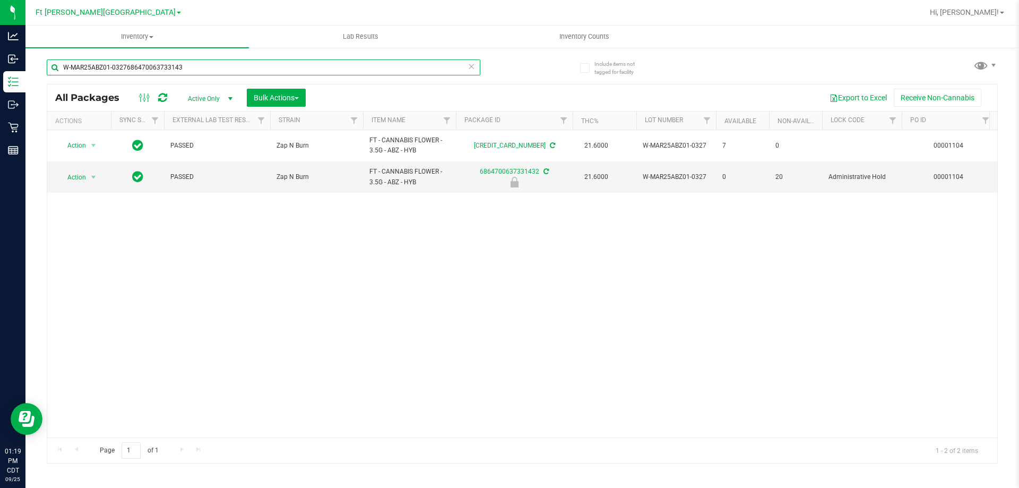
type input "W-MAR25ABZ01-03276864700637331432"
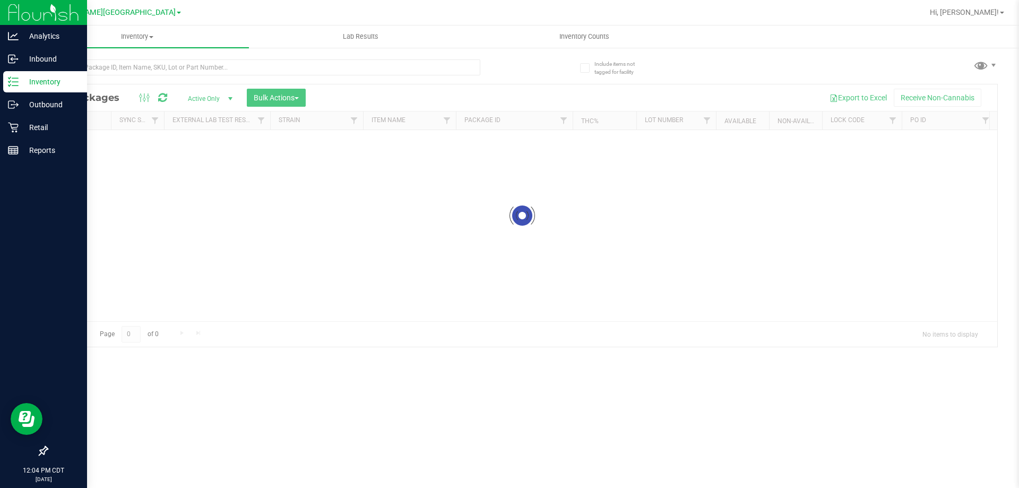
click at [51, 81] on p "Inventory" at bounding box center [51, 81] width 64 height 13
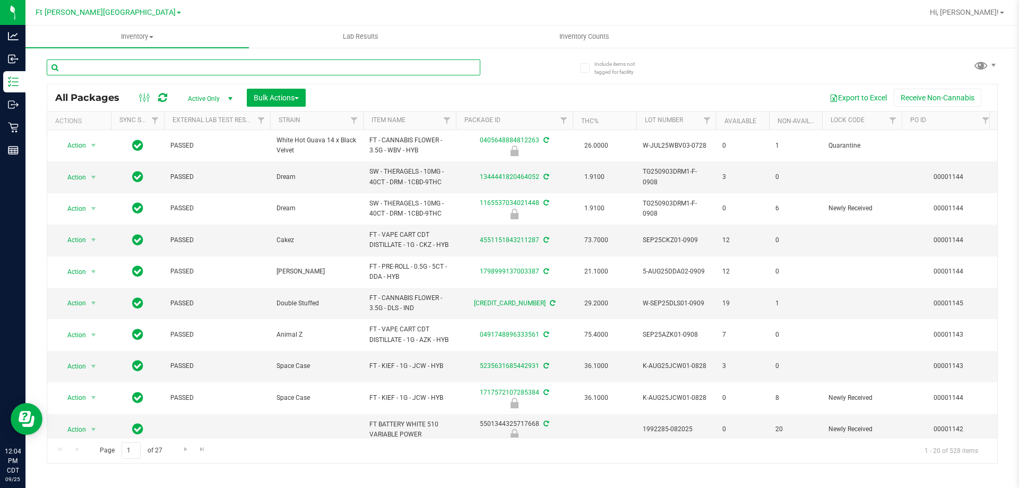
click at [136, 66] on input "text" at bounding box center [264, 67] width 434 height 16
click at [286, 91] on button "Bulk Actions" at bounding box center [276, 98] width 59 height 18
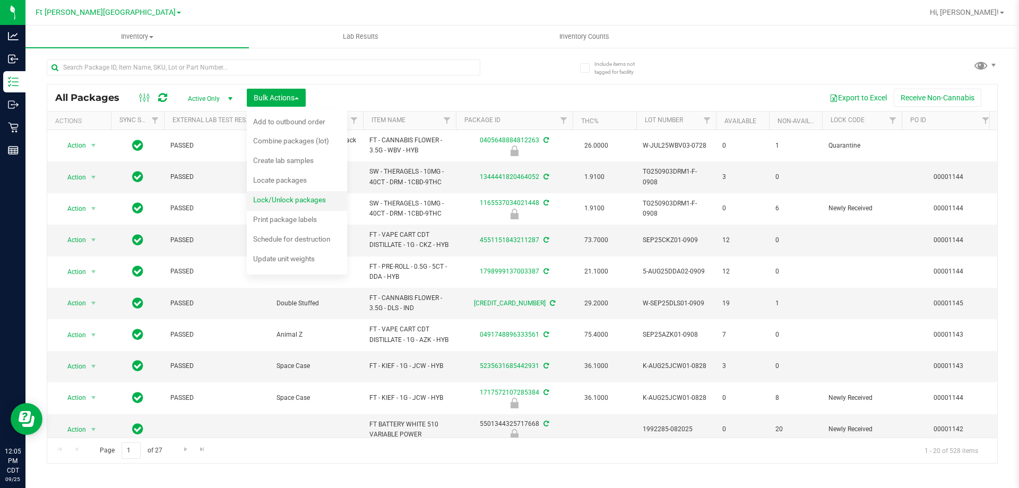
click at [291, 202] on span "Lock/Unlock packages" at bounding box center [289, 199] width 73 height 8
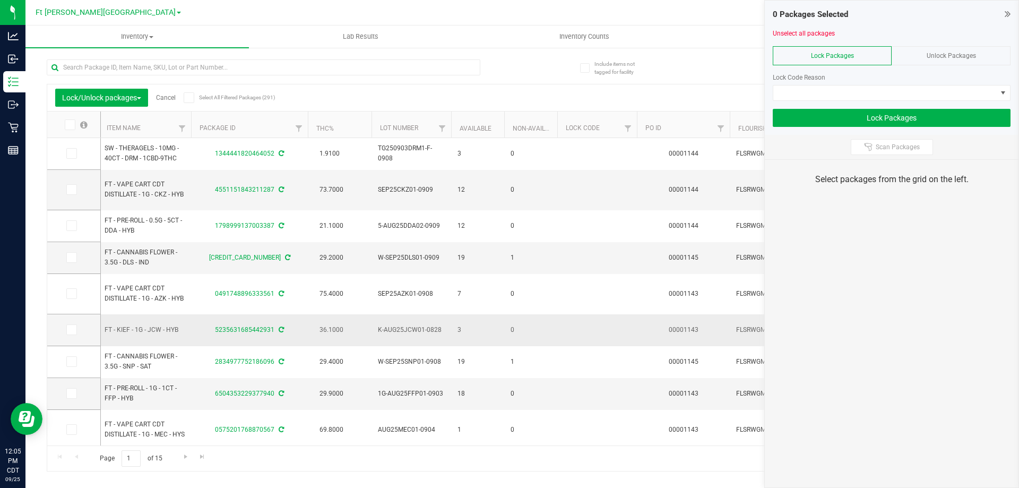
scroll to position [0, 254]
click at [724, 125] on span "Filter" at bounding box center [722, 128] width 8 height 8
type input "1048"
click at [740, 181] on button "Filter" at bounding box center [745, 179] width 51 height 23
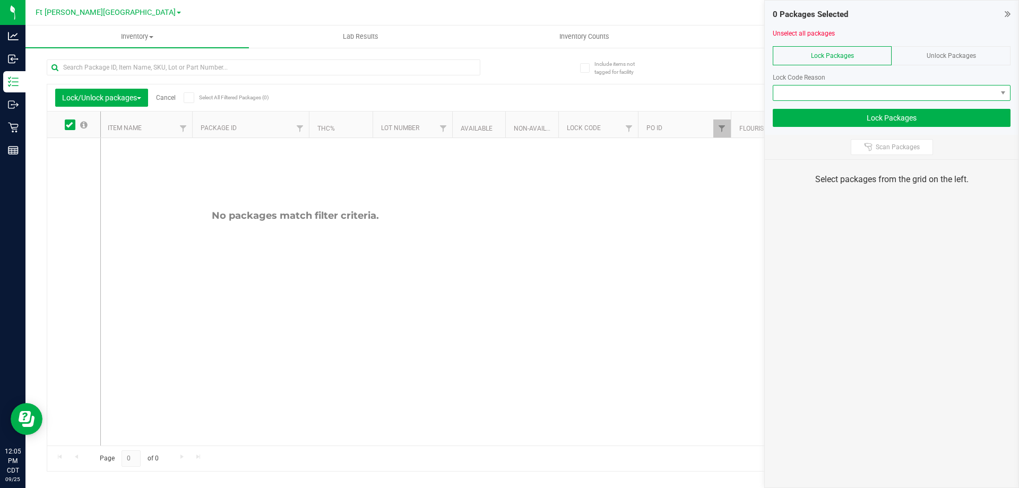
click at [913, 92] on span at bounding box center [886, 92] width 224 height 15
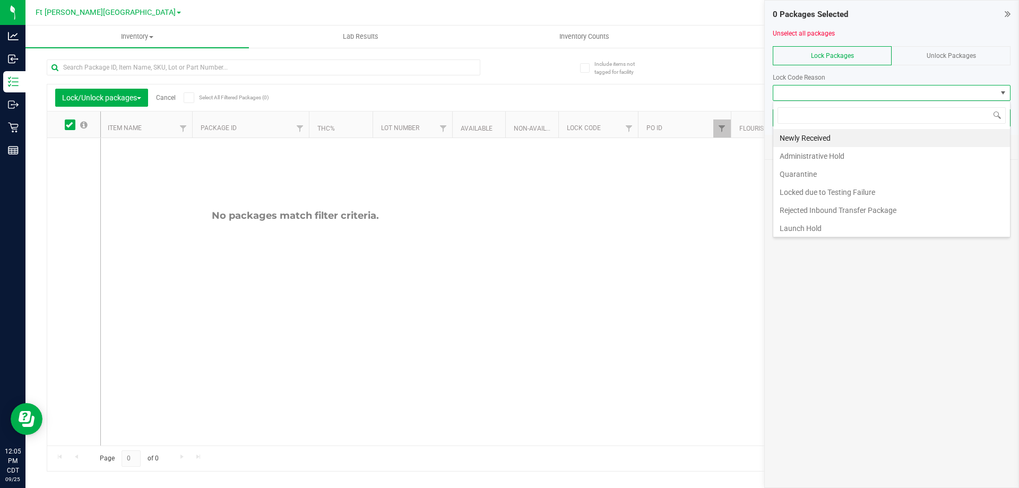
scroll to position [16, 238]
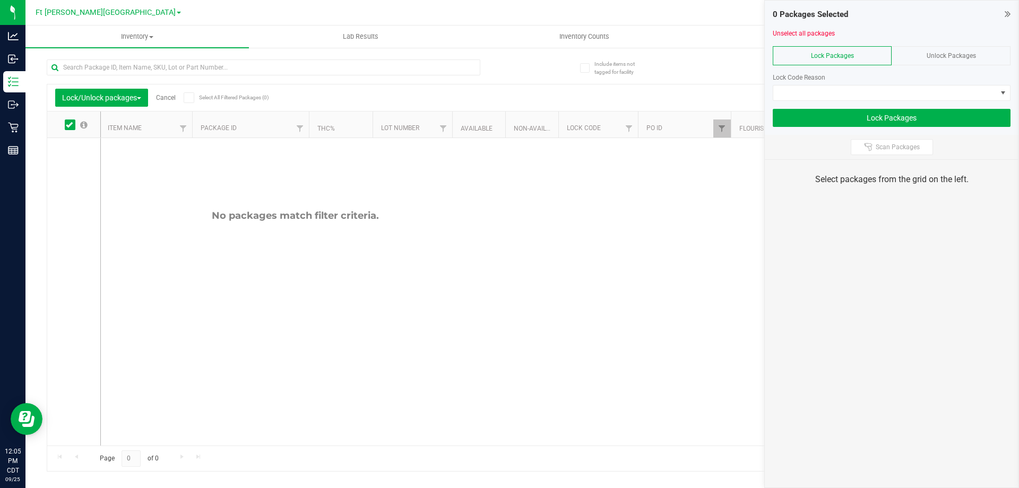
click at [968, 53] on span "Unlock Packages" at bounding box center [951, 55] width 49 height 7
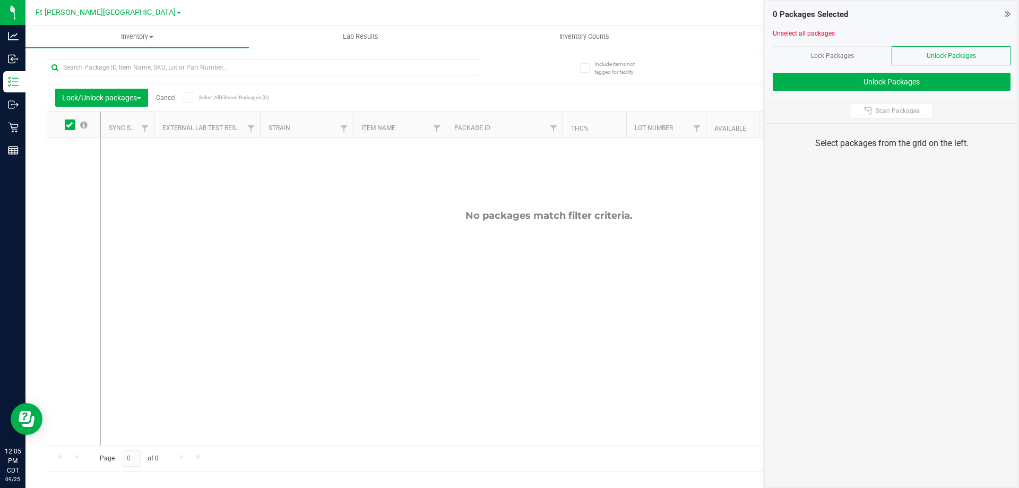
click at [1009, 14] on icon at bounding box center [1008, 13] width 6 height 11
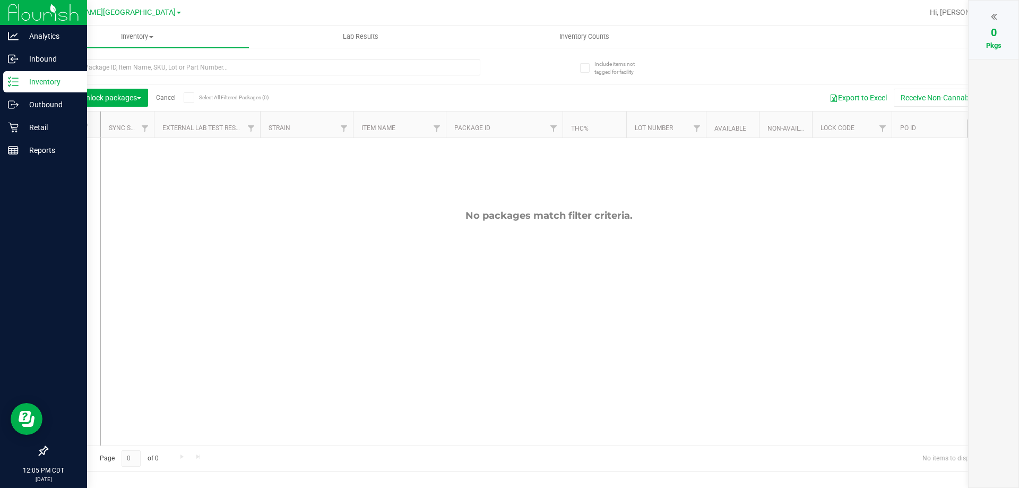
click at [45, 80] on p "Inventory" at bounding box center [51, 81] width 64 height 13
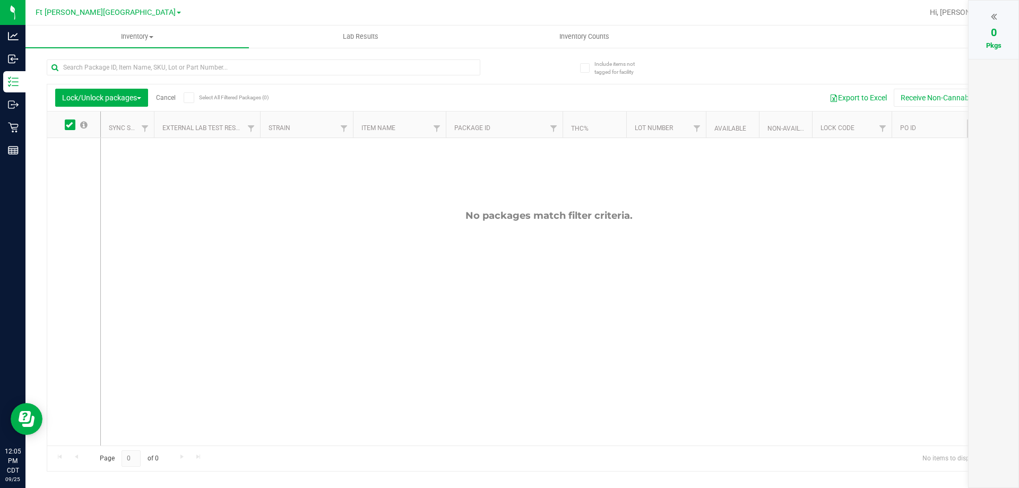
click at [72, 125] on icon at bounding box center [69, 125] width 7 height 0
click at [0, 0] on input "checkbox" at bounding box center [0, 0] width 0 height 0
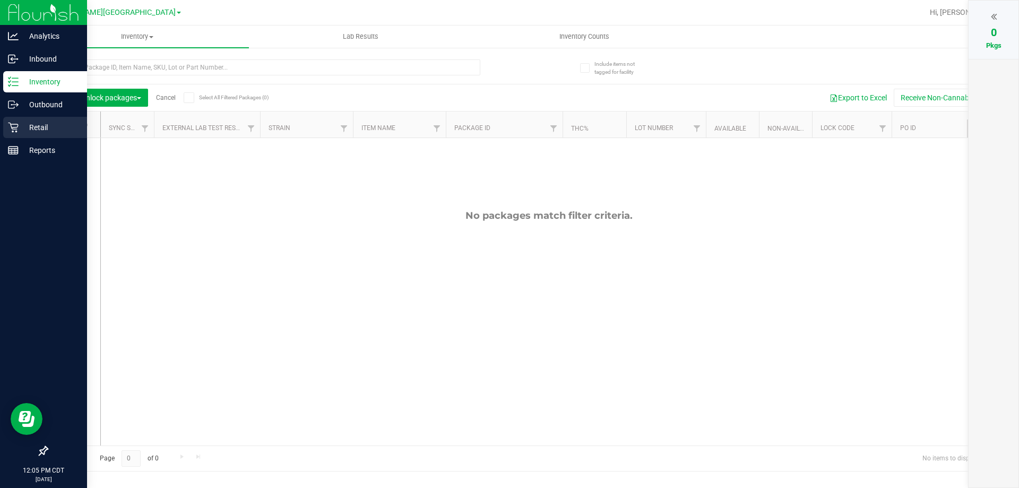
click at [16, 132] on icon at bounding box center [13, 128] width 10 height 10
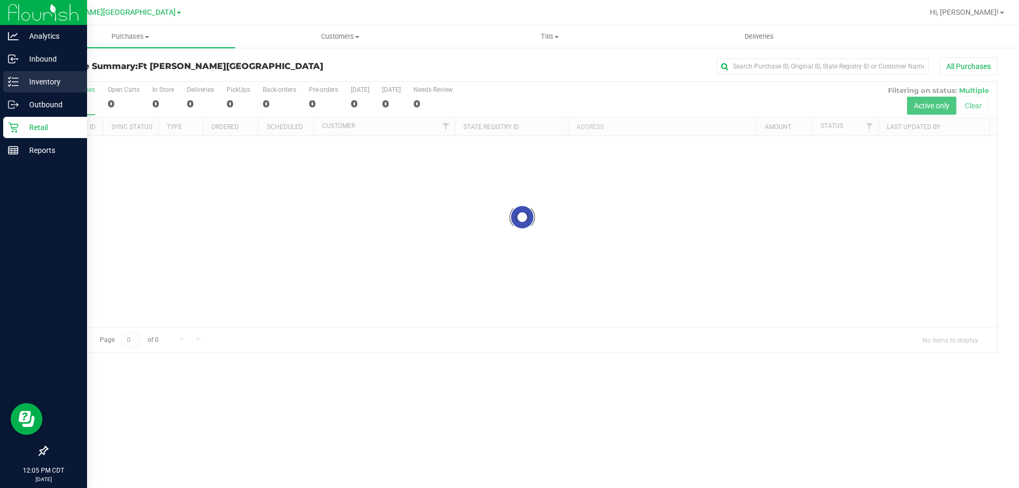
click at [62, 81] on p "Inventory" at bounding box center [51, 81] width 64 height 13
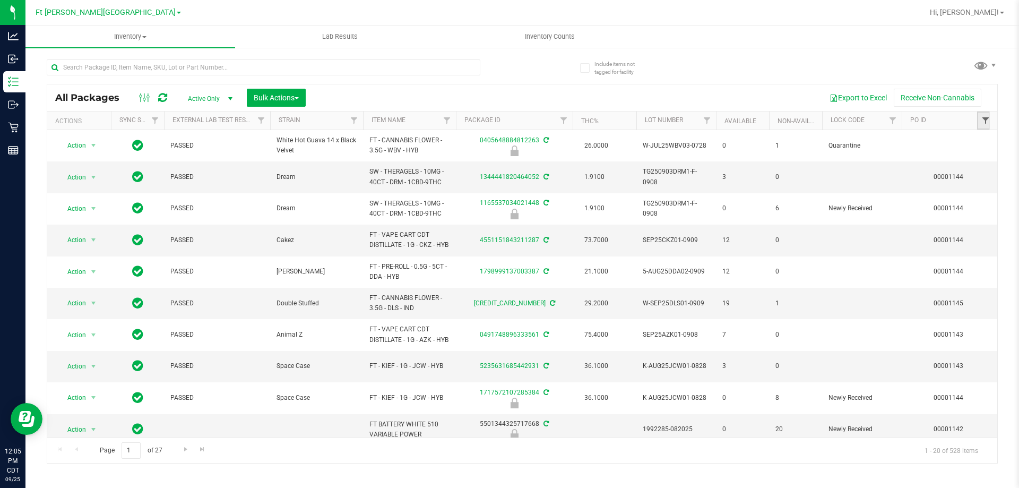
click at [985, 118] on span "Filter" at bounding box center [986, 120] width 8 height 8
type input "1048"
click at [904, 160] on button "Filter" at bounding box center [929, 171] width 51 height 23
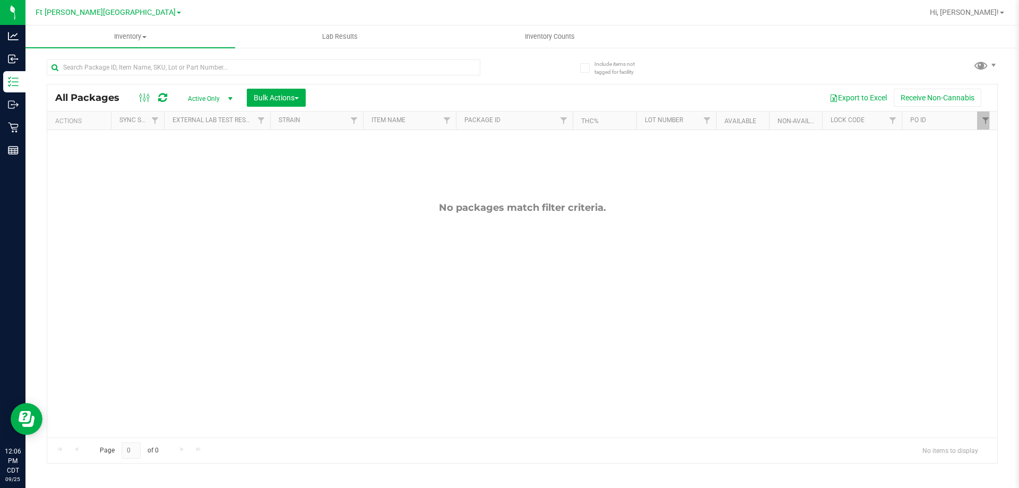
click at [217, 97] on span "Active Only" at bounding box center [208, 98] width 58 height 15
click at [187, 165] on li "All" at bounding box center [207, 163] width 57 height 16
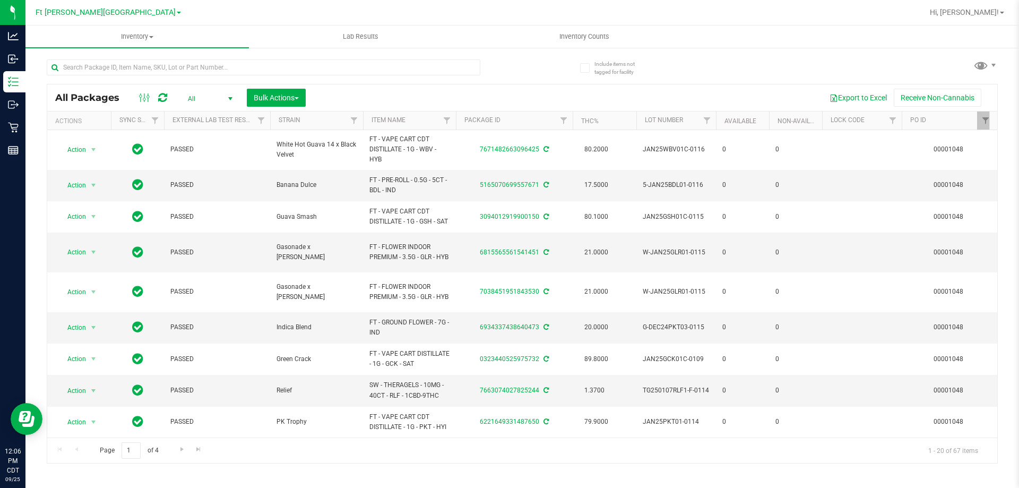
click at [215, 101] on span "All" at bounding box center [208, 98] width 58 height 15
click at [205, 147] on li "Locked" at bounding box center [207, 148] width 57 height 16
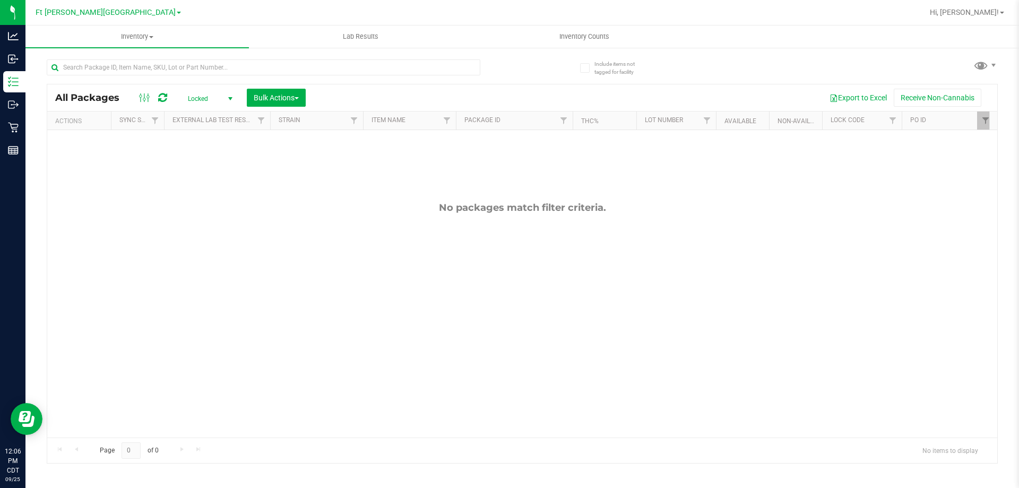
click at [208, 91] on span "Locked" at bounding box center [208, 98] width 58 height 15
click at [213, 113] on li "Active Only" at bounding box center [207, 116] width 57 height 16
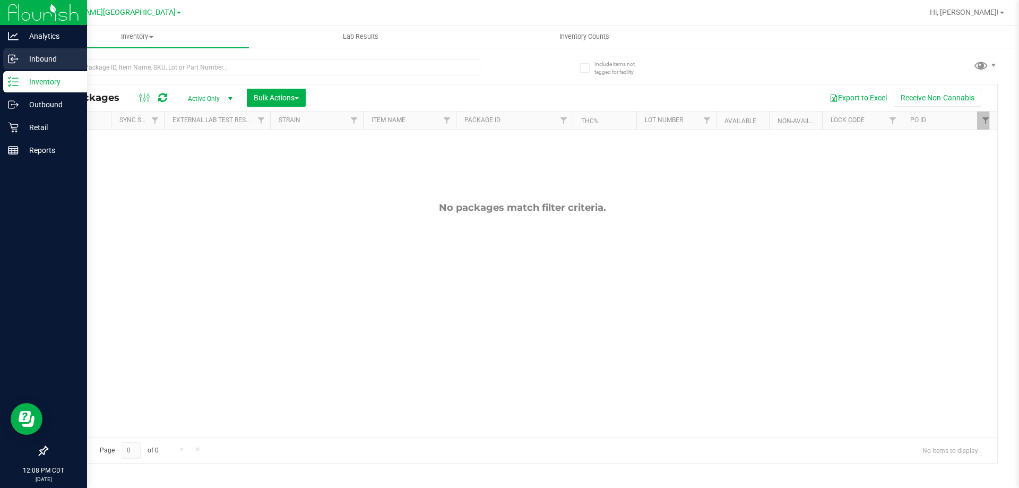
click at [47, 62] on p "Inbound" at bounding box center [51, 59] width 64 height 13
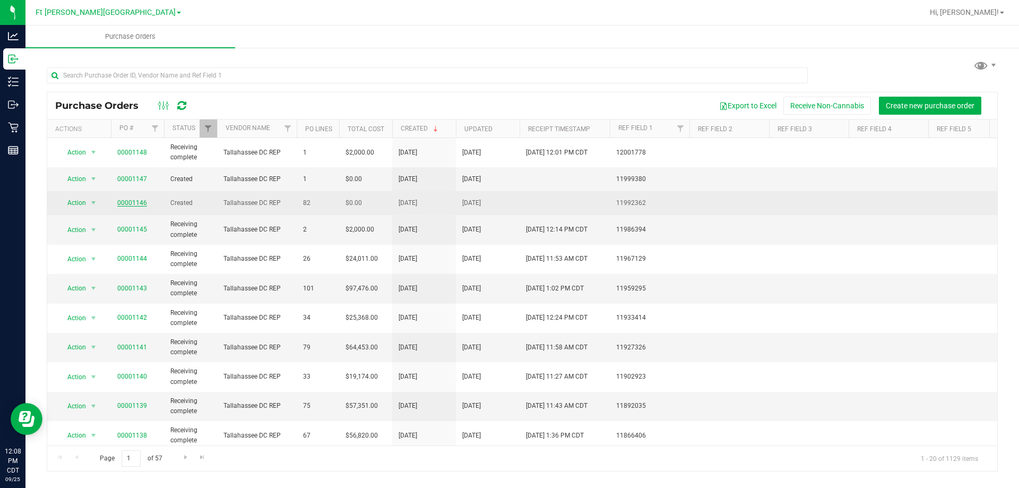
click at [131, 203] on link "00001146" at bounding box center [132, 202] width 30 height 7
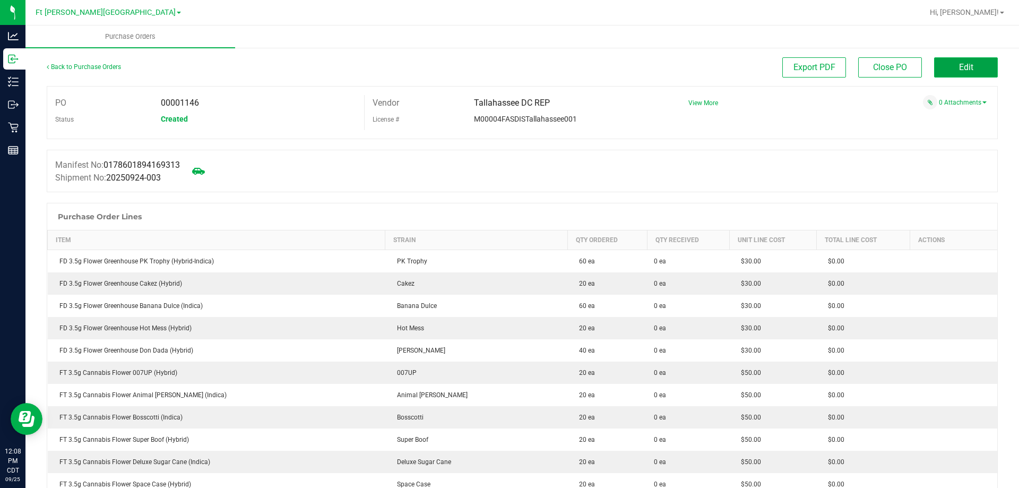
click at [959, 70] on span "Edit" at bounding box center [966, 67] width 14 height 10
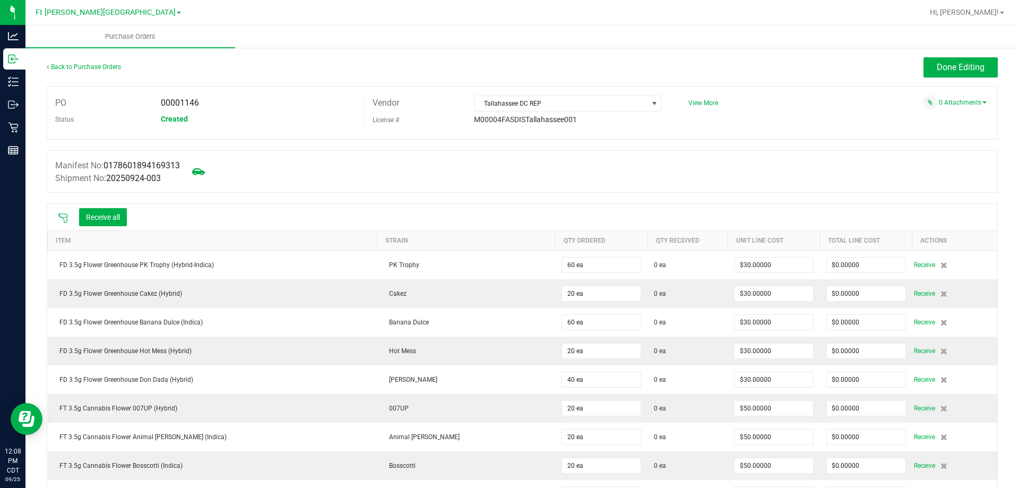
click at [61, 222] on icon at bounding box center [63, 218] width 11 height 11
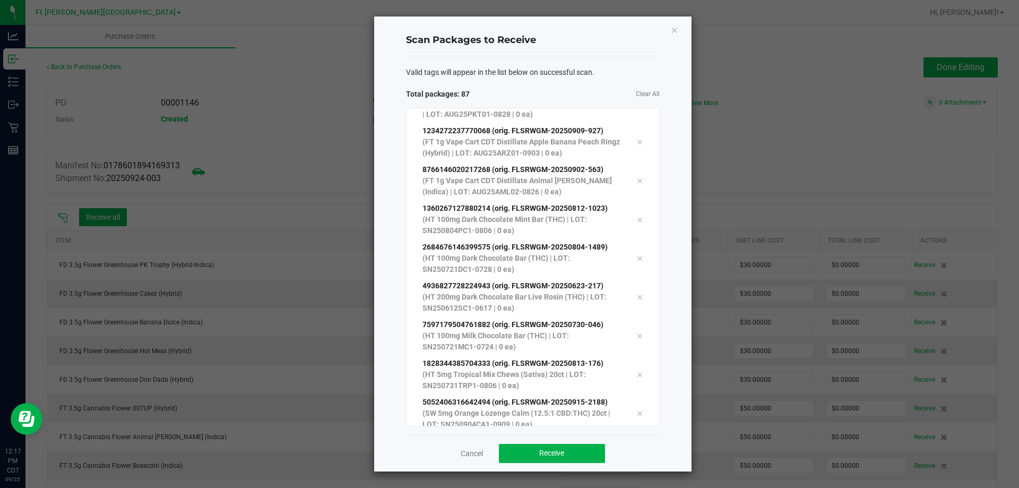
scroll to position [3092, 0]
click at [605, 453] on button "Receive" at bounding box center [552, 453] width 106 height 19
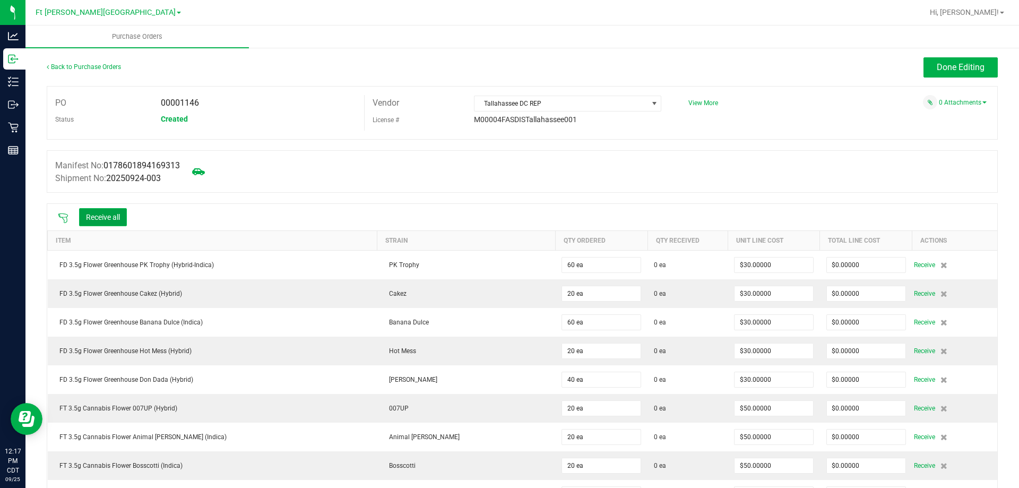
click at [116, 220] on button "Receive all" at bounding box center [103, 217] width 48 height 18
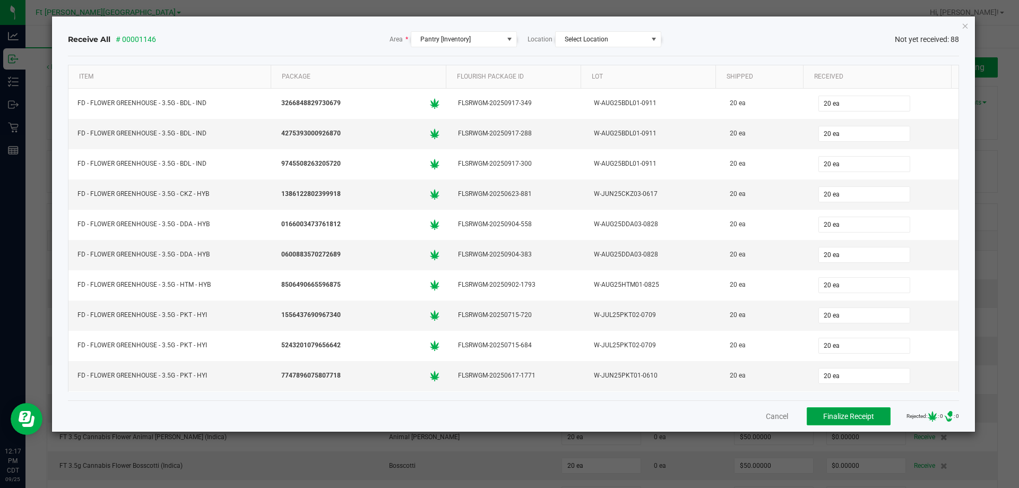
click at [860, 418] on span "Finalize Receipt" at bounding box center [849, 416] width 51 height 8
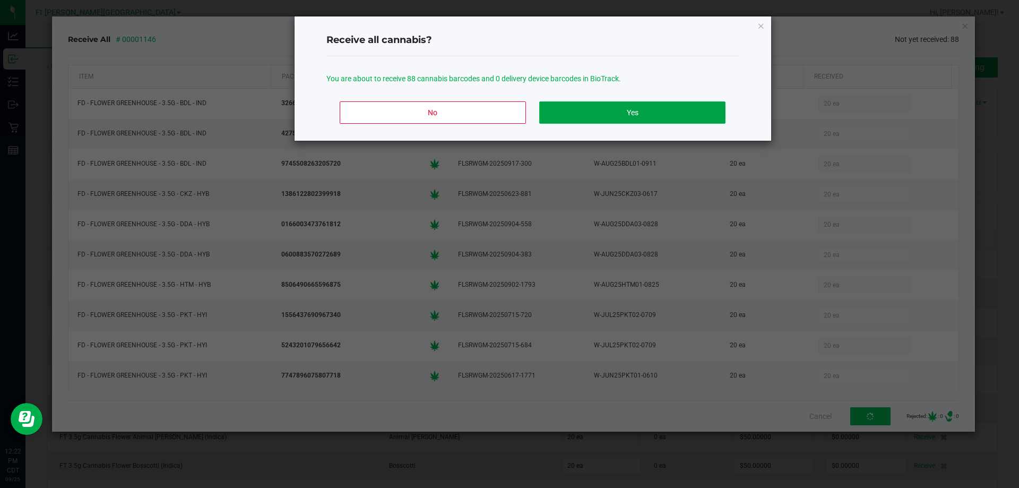
click at [638, 116] on button "Yes" at bounding box center [632, 112] width 186 height 22
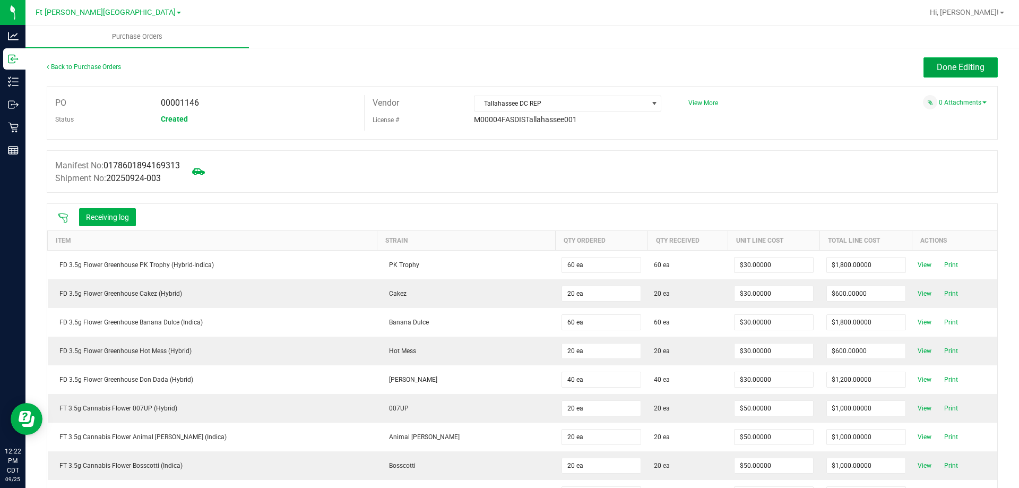
click at [947, 72] on button "Done Editing" at bounding box center [961, 67] width 74 height 20
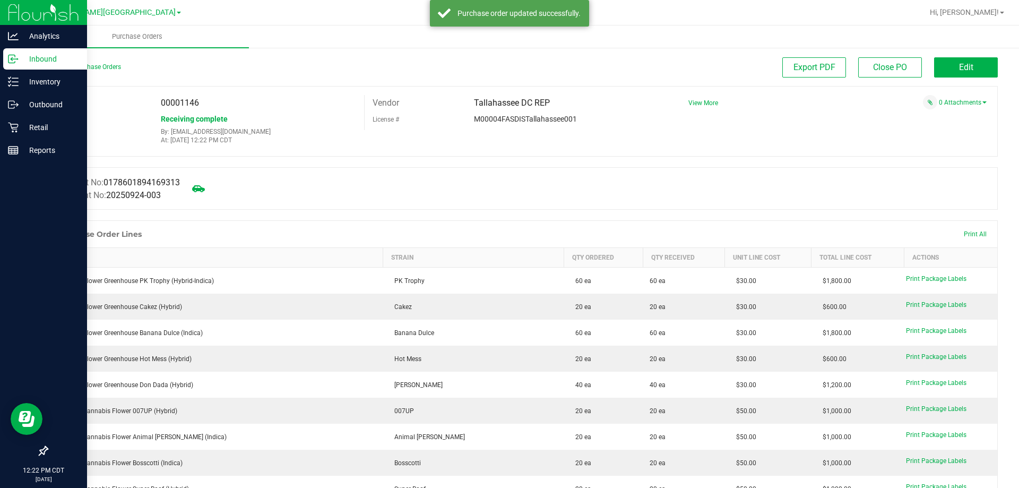
click at [52, 58] on p "Inbound" at bounding box center [51, 59] width 64 height 13
